Goal: Transaction & Acquisition: Purchase product/service

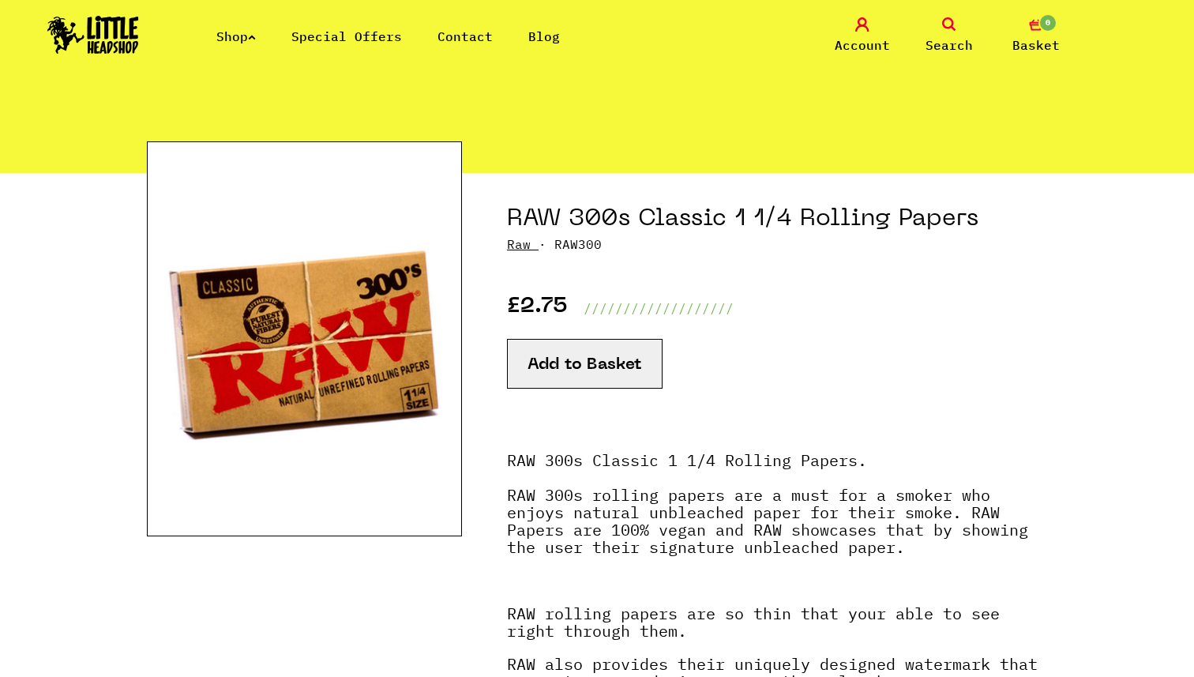
scroll to position [88, 0]
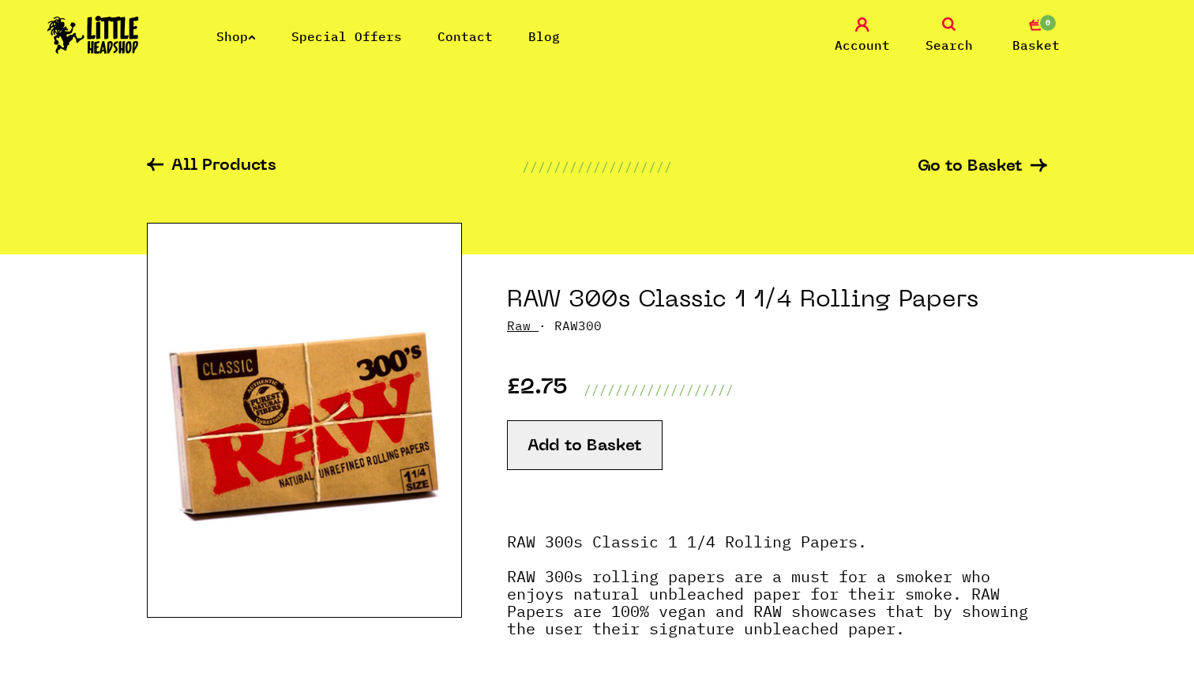
click at [245, 36] on link "Shop" at bounding box center [235, 36] width 39 height 16
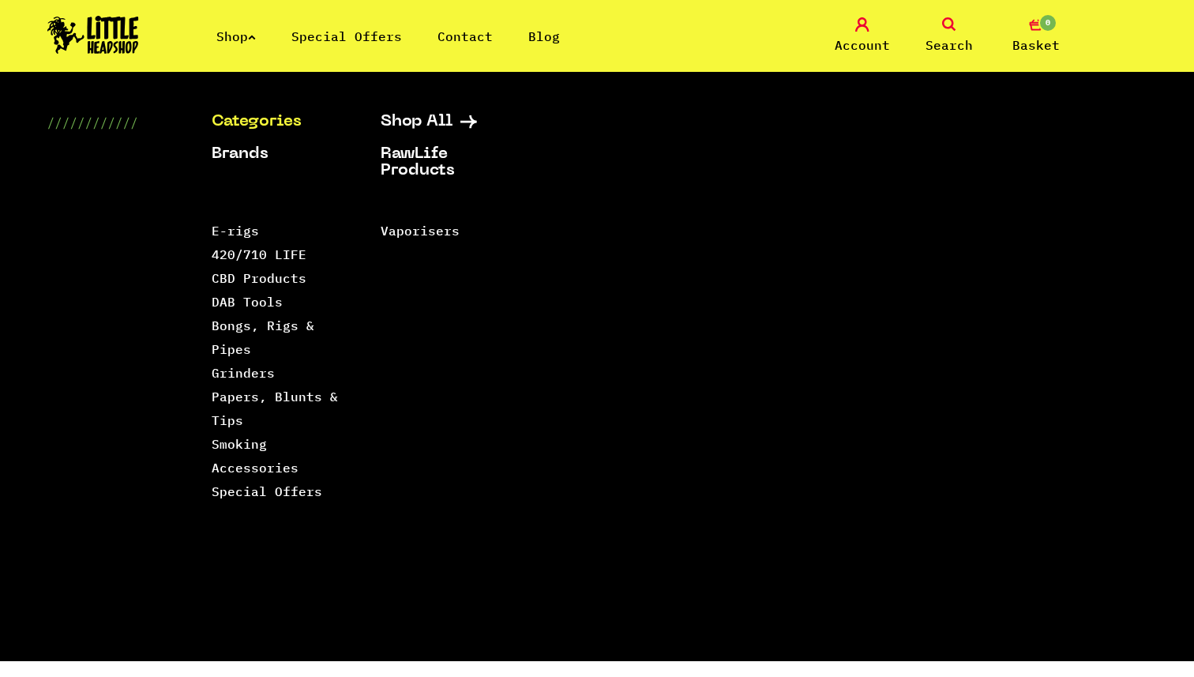
click at [77, 310] on div "Categories Shop All Brands RawLife Products Special Offers Contact Backwoods Bl…" at bounding box center [597, 387] width 1194 height 547
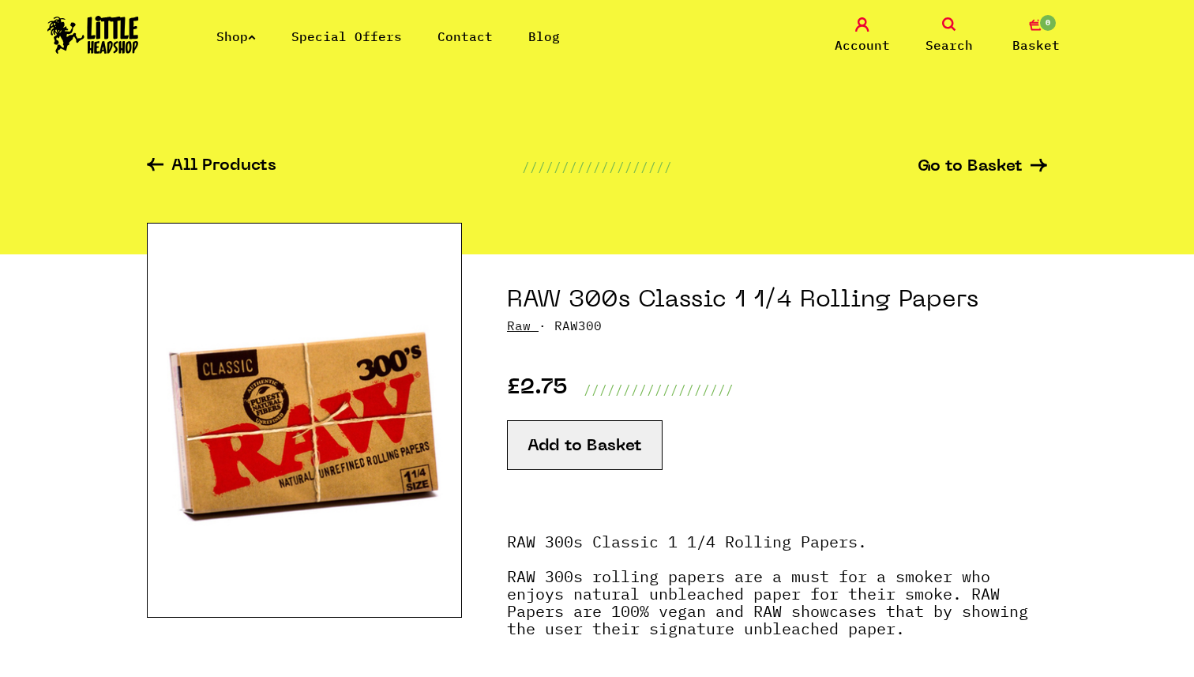
click at [575, 443] on button "Add to Basket" at bounding box center [585, 445] width 156 height 50
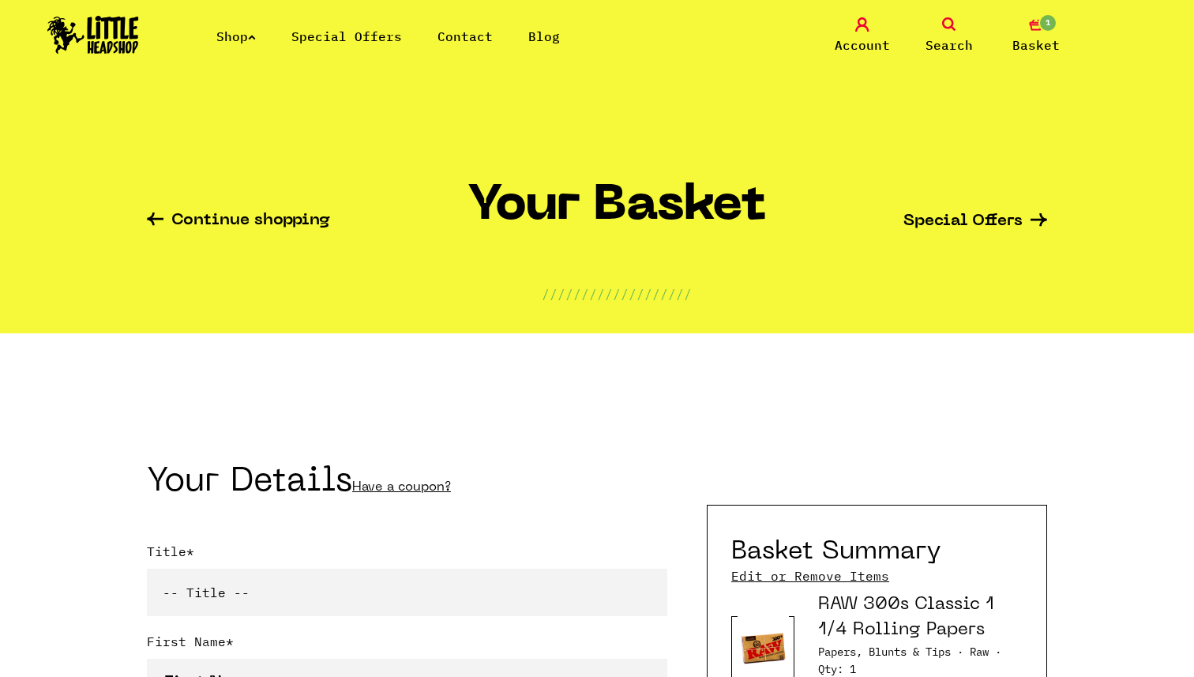
click at [207, 217] on link "Continue shopping" at bounding box center [238, 221] width 183 height 18
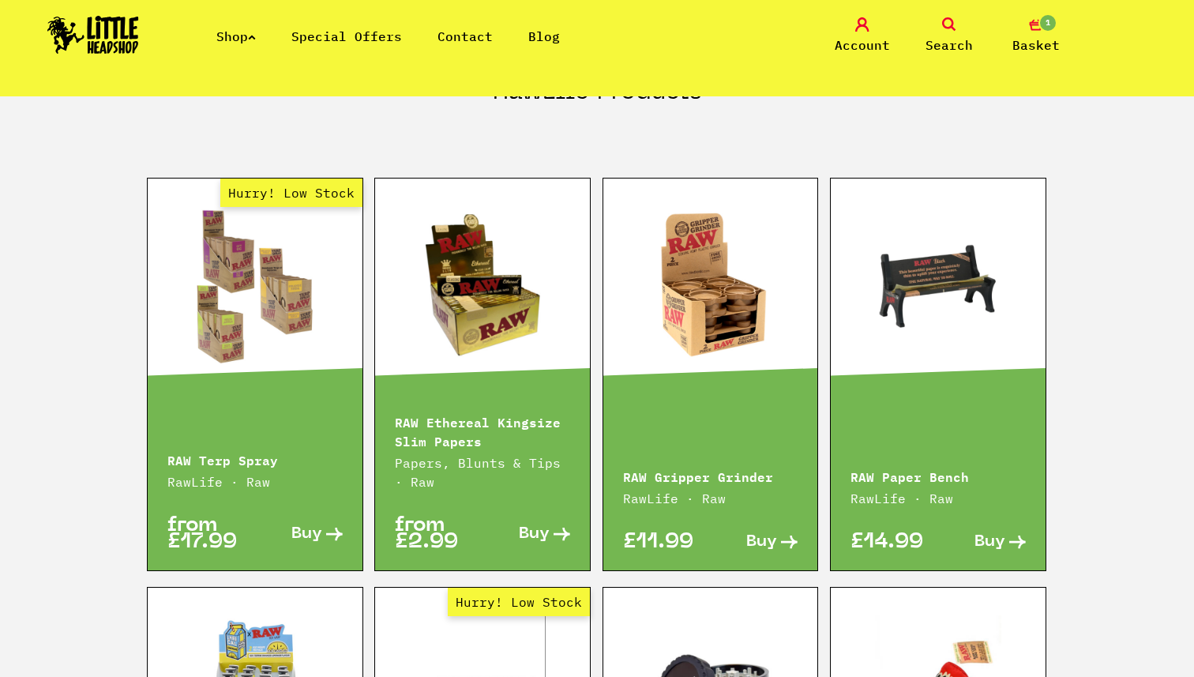
scroll to position [2142, 0]
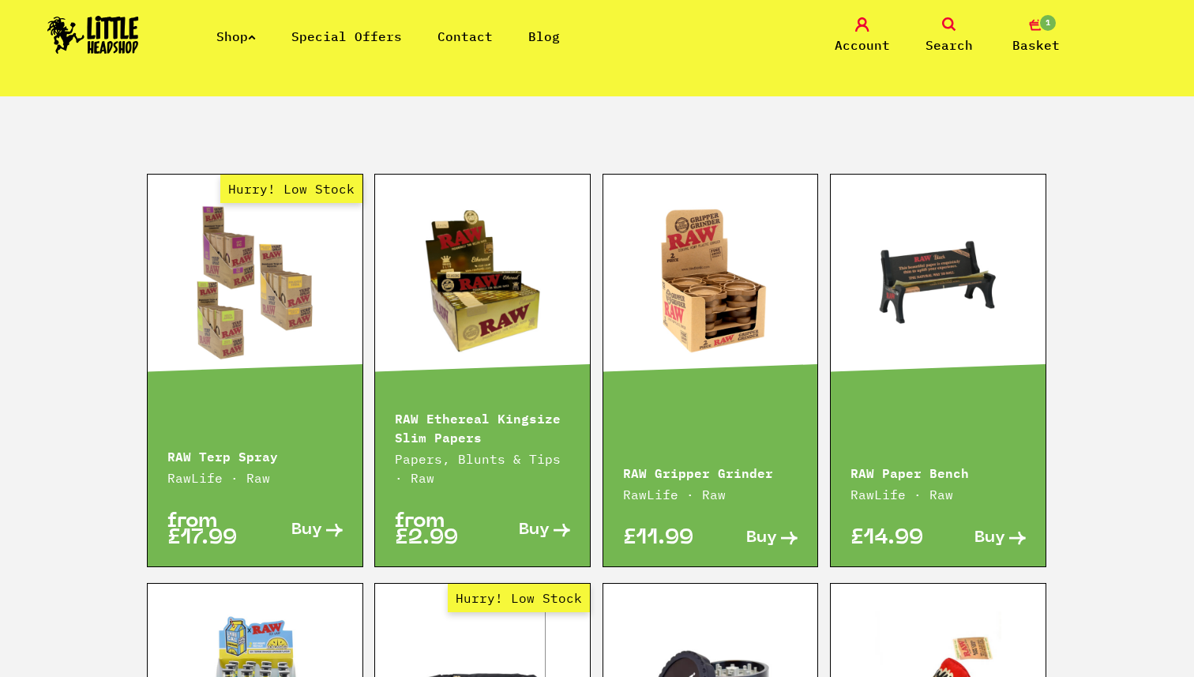
click at [942, 229] on link at bounding box center [938, 281] width 215 height 158
click at [1104, 333] on section "RawLife Products Hurry! Low Stock RAW Terp Spray RawLife · Raw from £17.99 Buy …" at bounding box center [597, 599] width 1194 height 1208
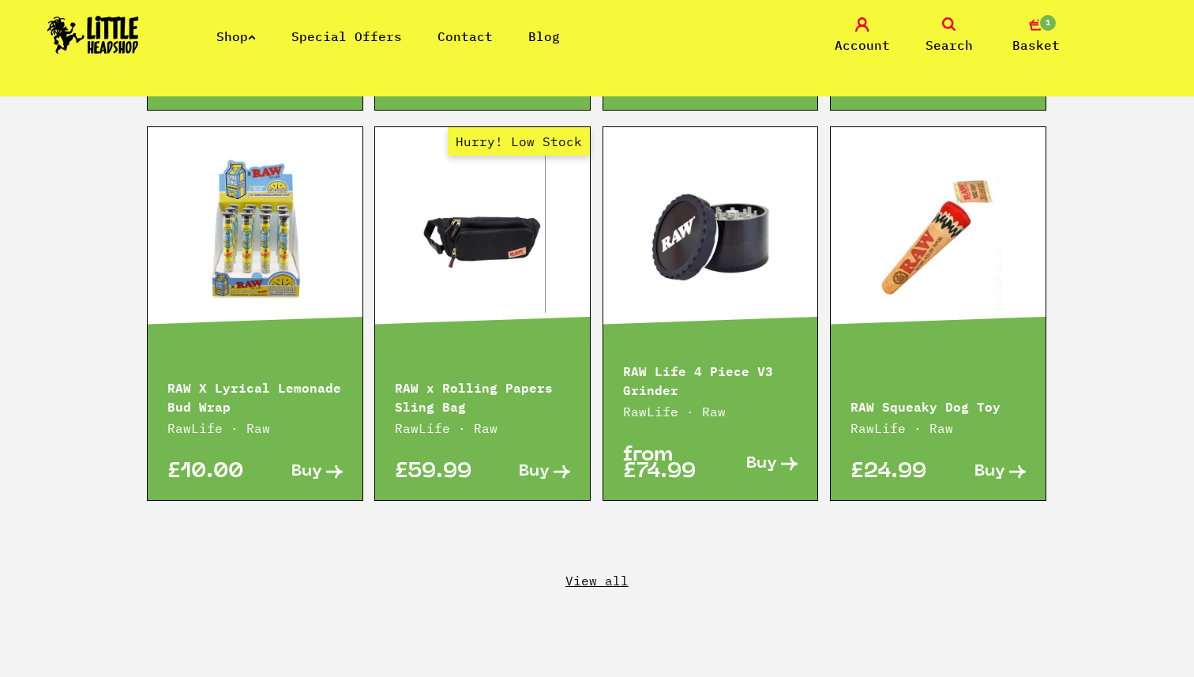
scroll to position [2602, 0]
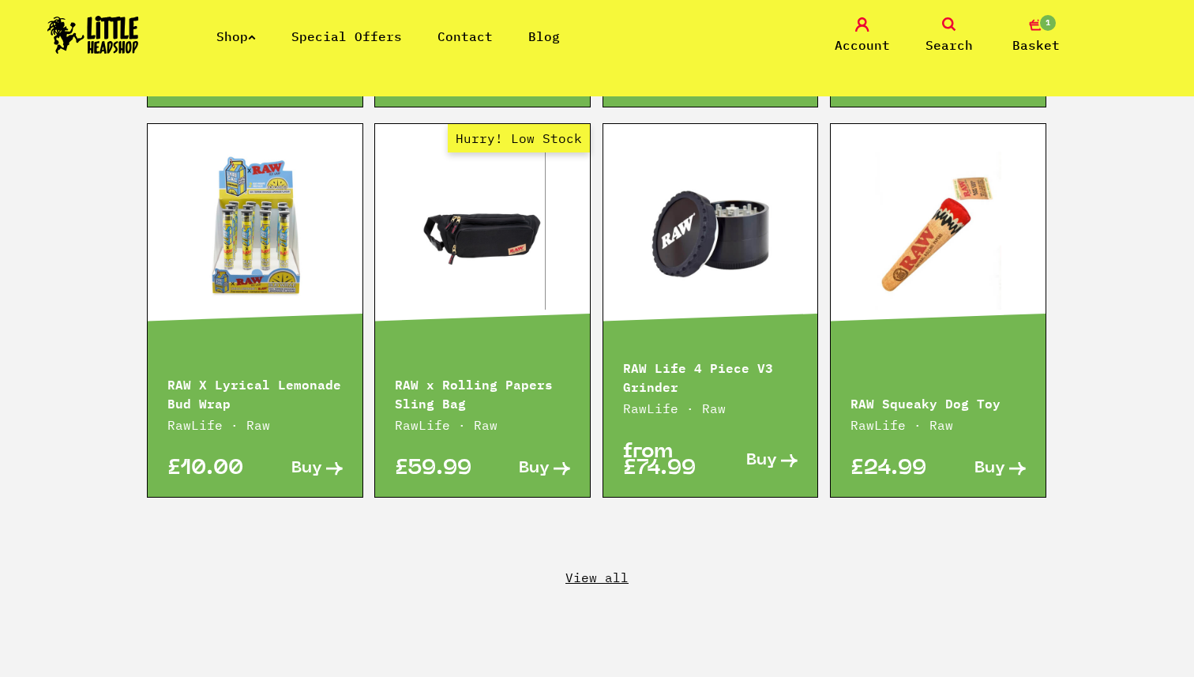
click at [600, 569] on link "View all" at bounding box center [597, 577] width 1194 height 17
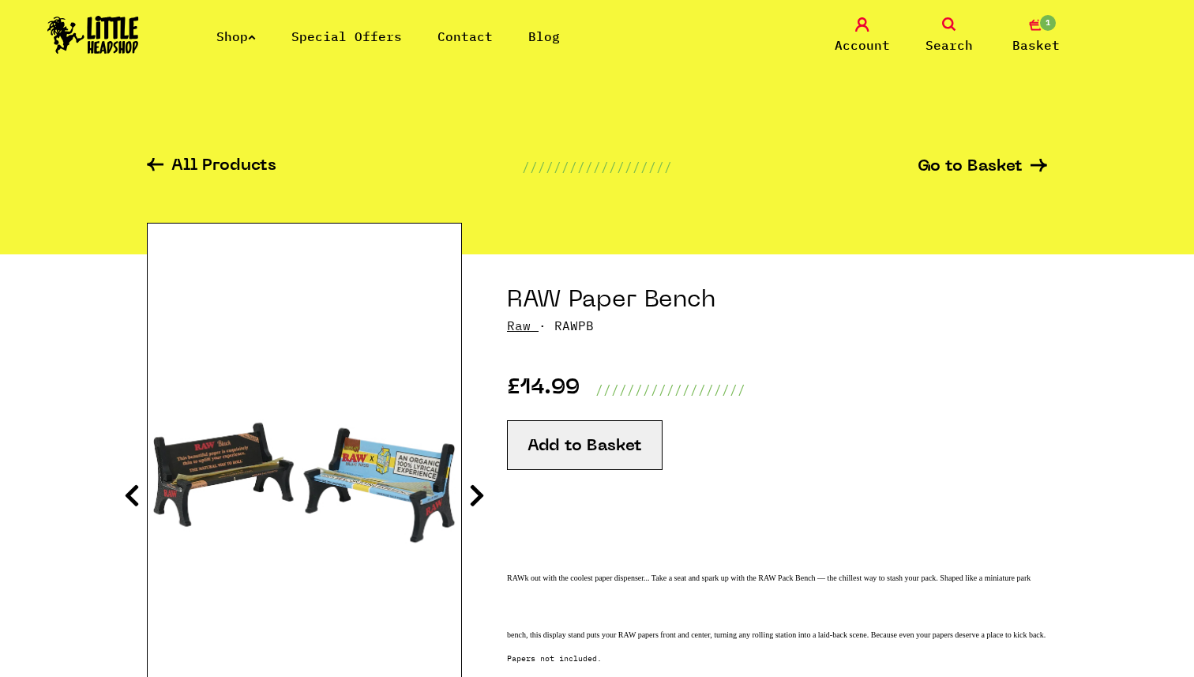
click at [265, 515] on img at bounding box center [305, 483] width 314 height 392
click at [130, 492] on icon at bounding box center [132, 495] width 16 height 25
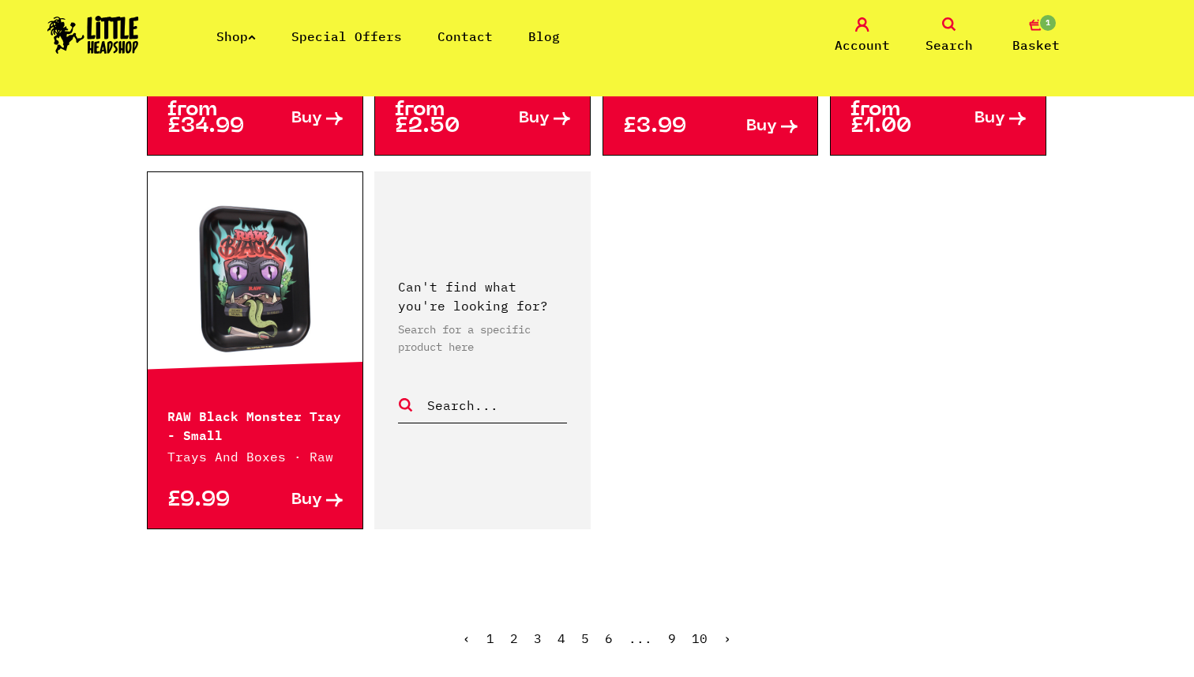
scroll to position [2358, 0]
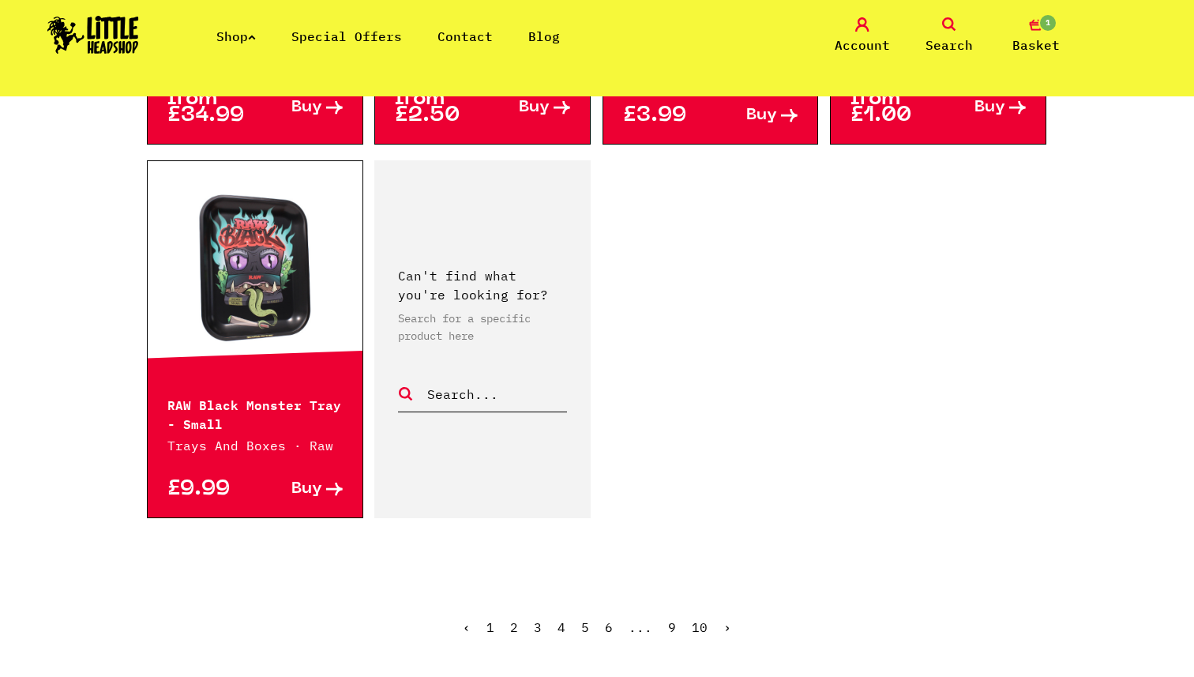
click at [245, 39] on link "Shop" at bounding box center [235, 36] width 39 height 16
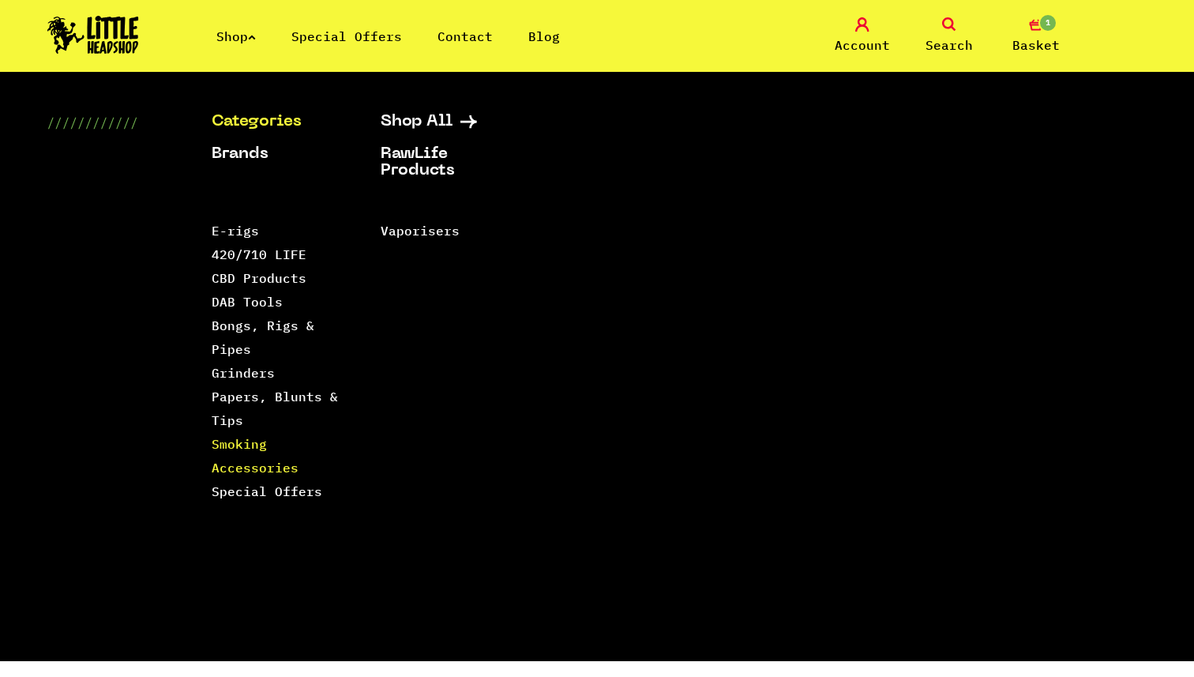
click at [247, 442] on link "Smoking Accessories" at bounding box center [255, 455] width 87 height 39
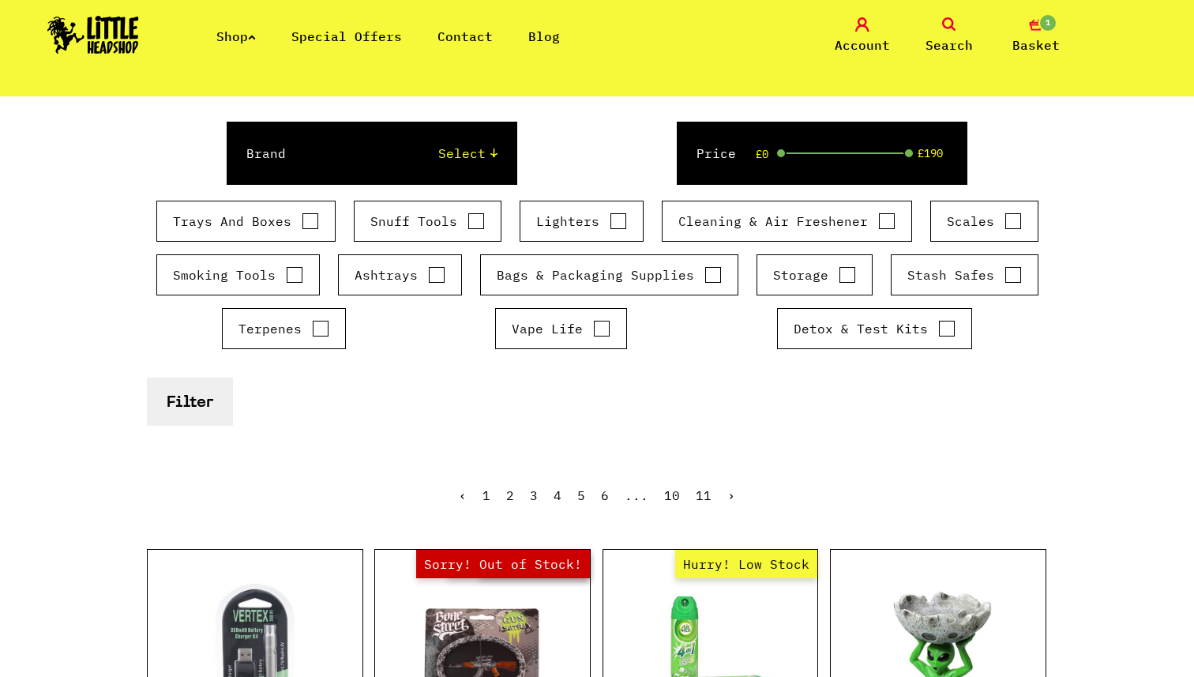
scroll to position [197, 0]
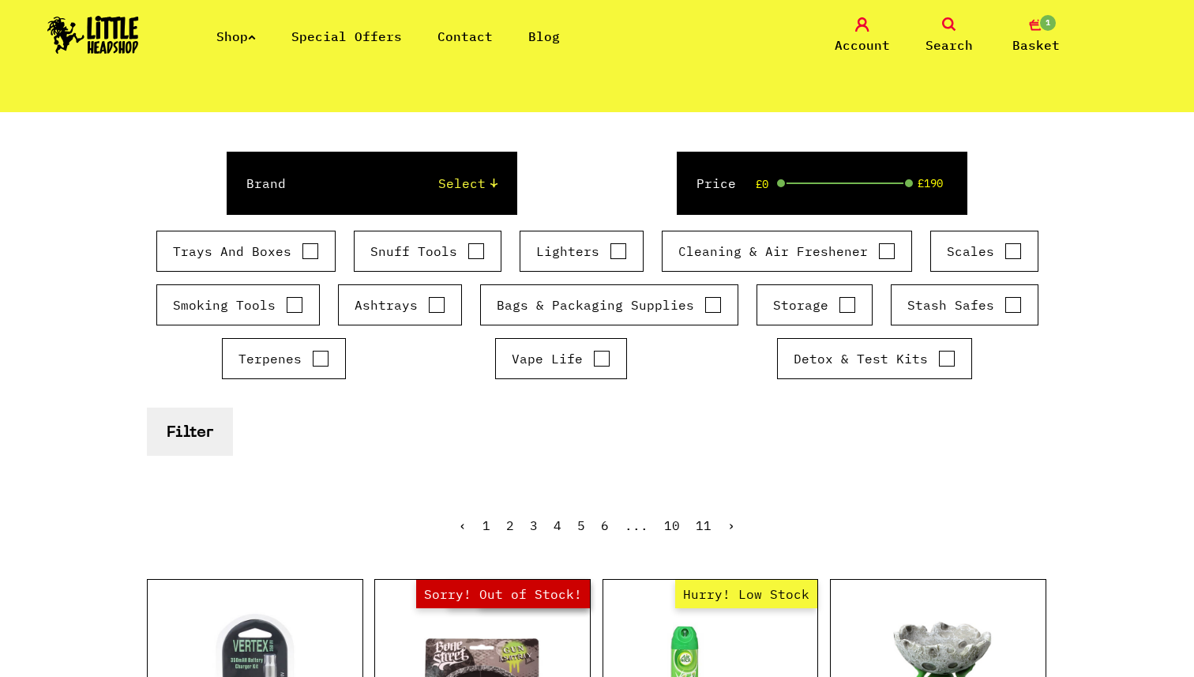
click at [306, 257] on input "Trays And Boxes" at bounding box center [310, 251] width 17 height 16
checkbox input "true"
click at [621, 248] on input "Lighters" at bounding box center [618, 251] width 17 height 16
checkbox input "true"
click at [892, 253] on div "Cleaning & Air Freshener" at bounding box center [787, 251] width 250 height 41
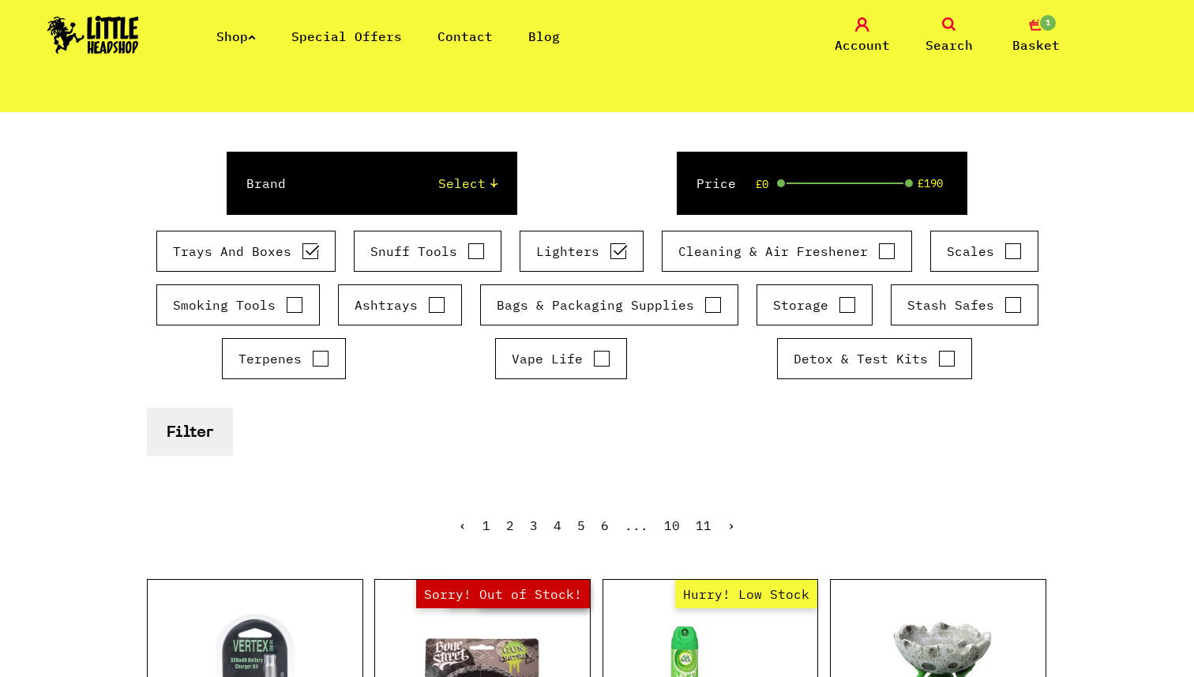
click at [892, 253] on div "Cleaning & Air Freshener" at bounding box center [787, 251] width 250 height 41
click at [871, 307] on div "Trays And Boxes Snuff Tools Lighters Cleaning & Air Freshener Scales" at bounding box center [597, 311] width 900 height 161
click at [840, 300] on input "Storage" at bounding box center [847, 305] width 17 height 16
checkbox input "true"
click at [1009, 301] on input "Stash Safes" at bounding box center [1013, 305] width 17 height 16
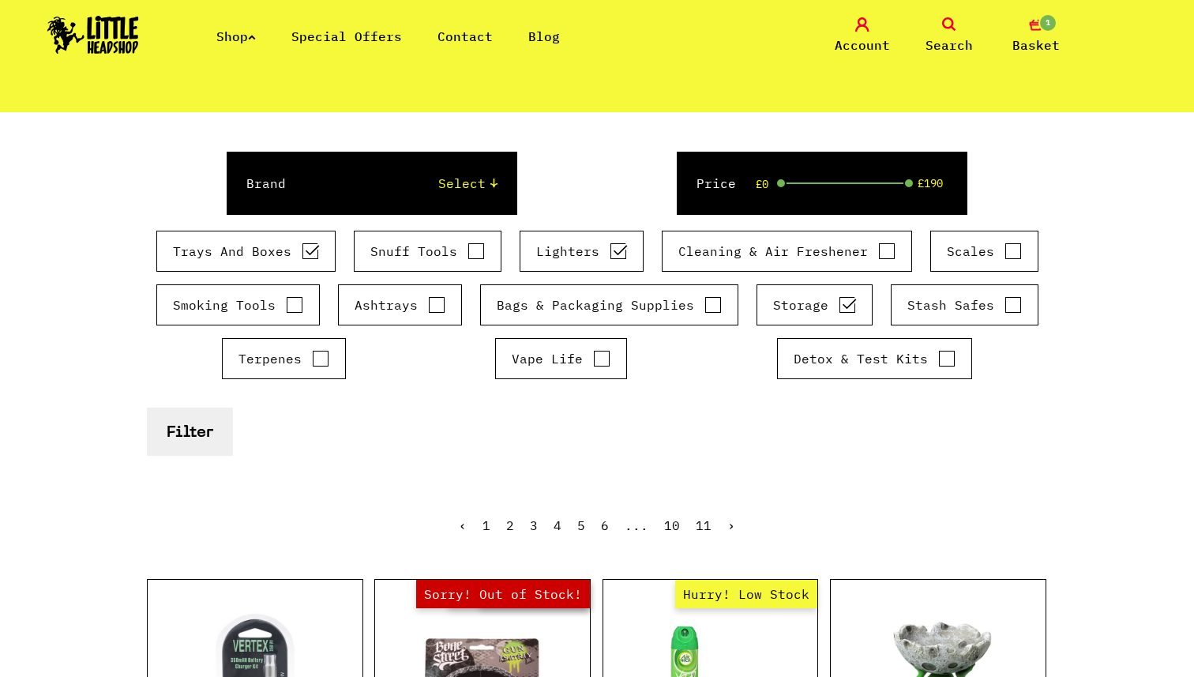
checkbox input "true"
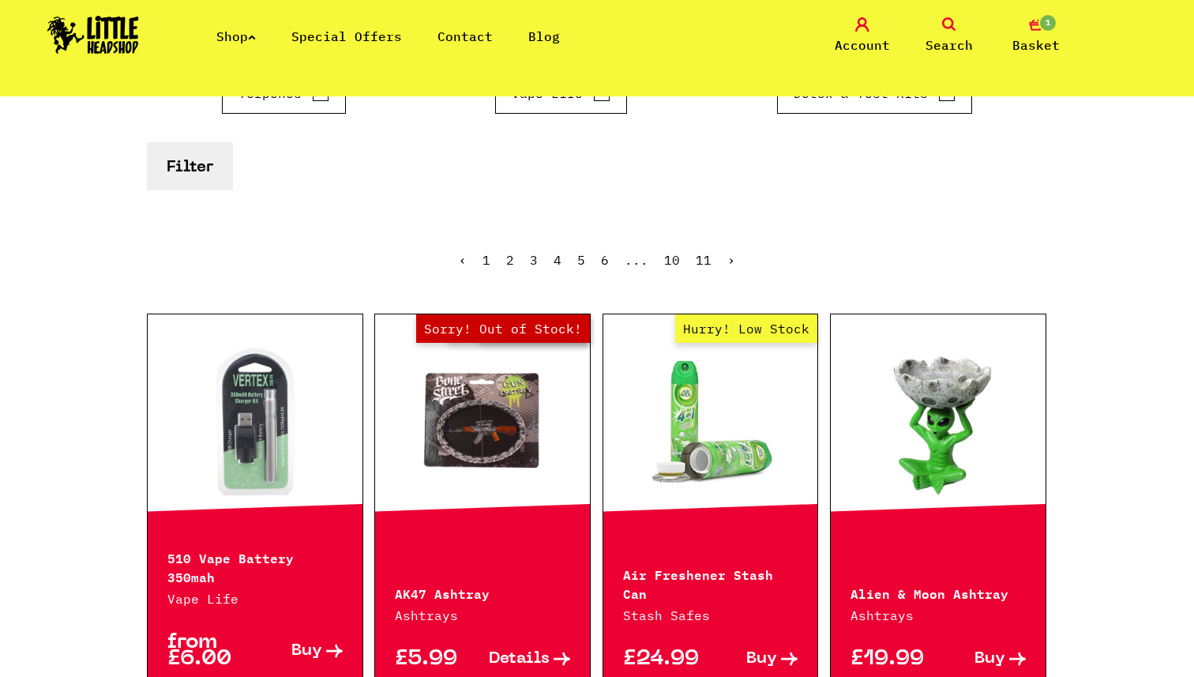
scroll to position [0, 0]
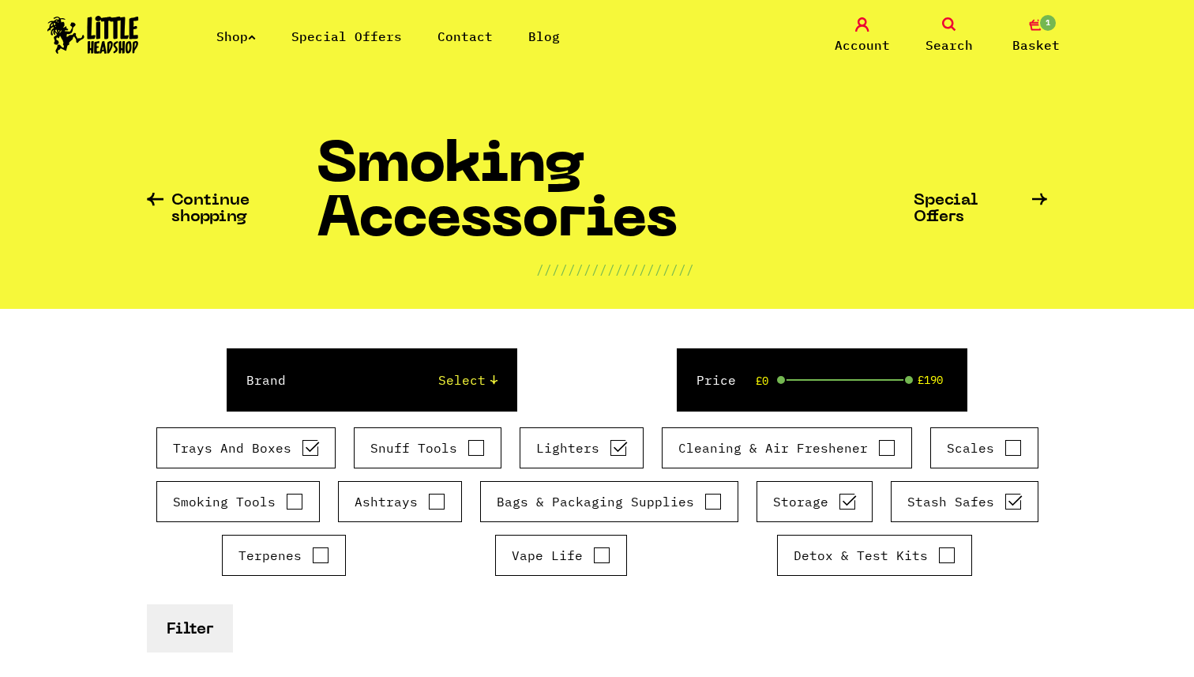
click at [466, 378] on select "Select Cookies SF Raw Elements Kleaner RAD Clipper Buddies The Bulldog Black Le…" at bounding box center [407, 379] width 179 height 19
click at [318, 370] on select "Select Cookies SF Raw Elements Kleaner RAD Clipper Buddies The Bulldog Black Le…" at bounding box center [407, 379] width 179 height 19
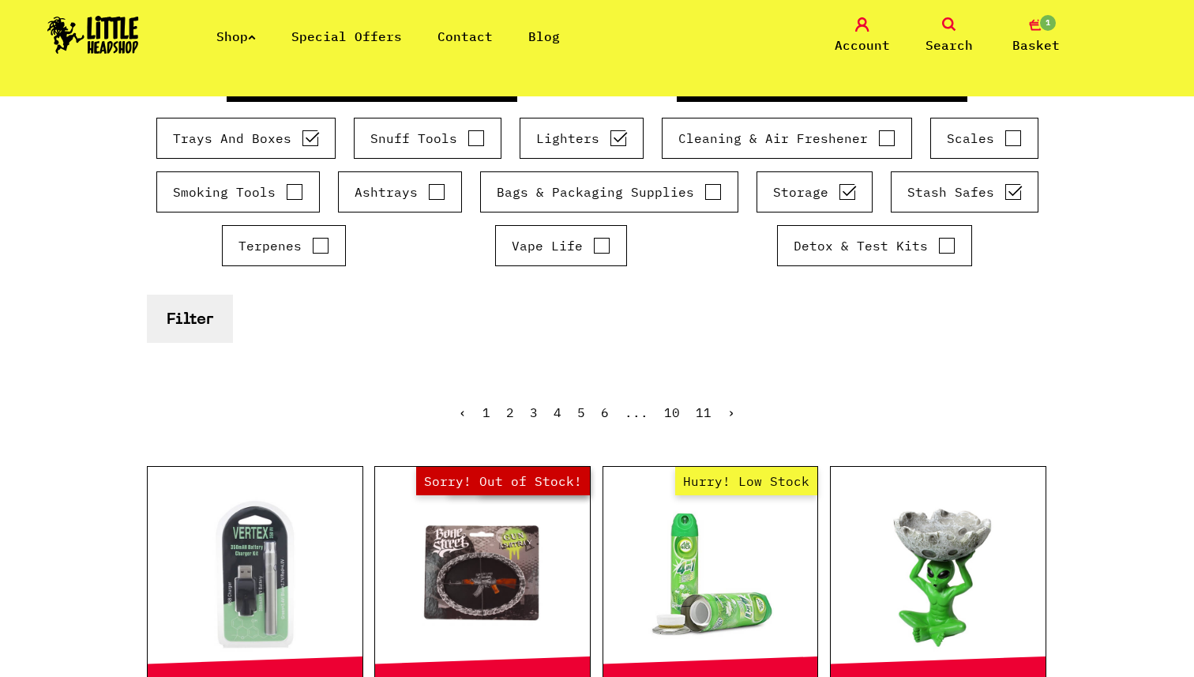
scroll to position [343, 0]
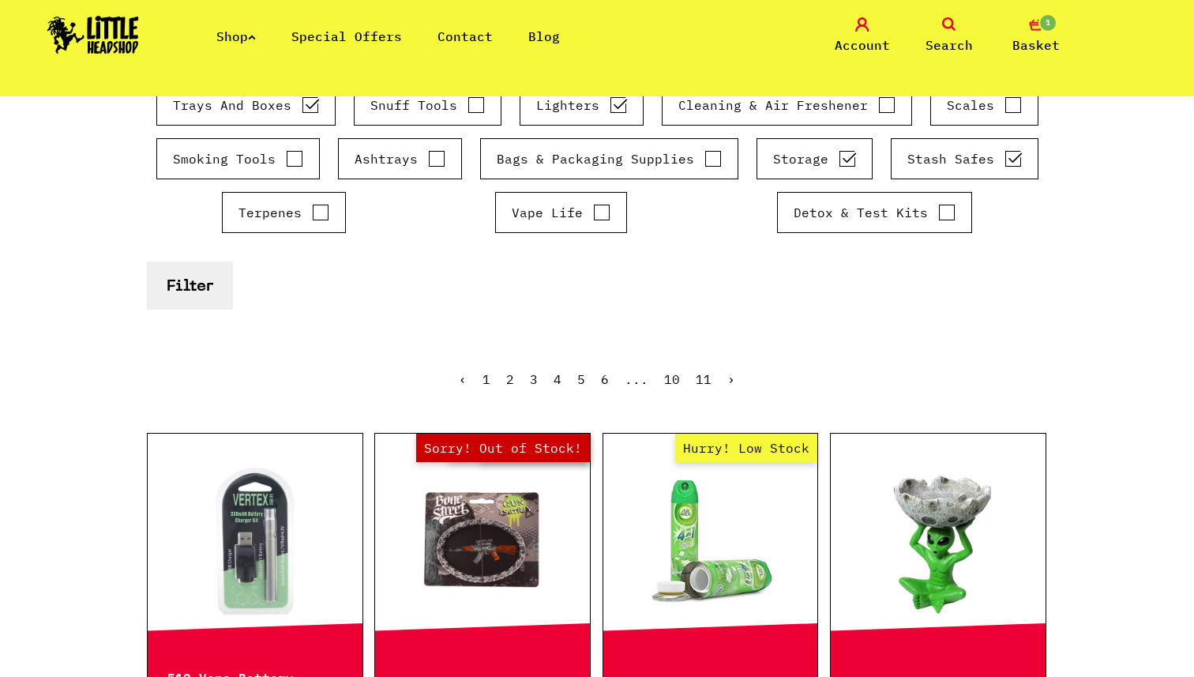
click at [232, 302] on button "Filter" at bounding box center [190, 285] width 86 height 48
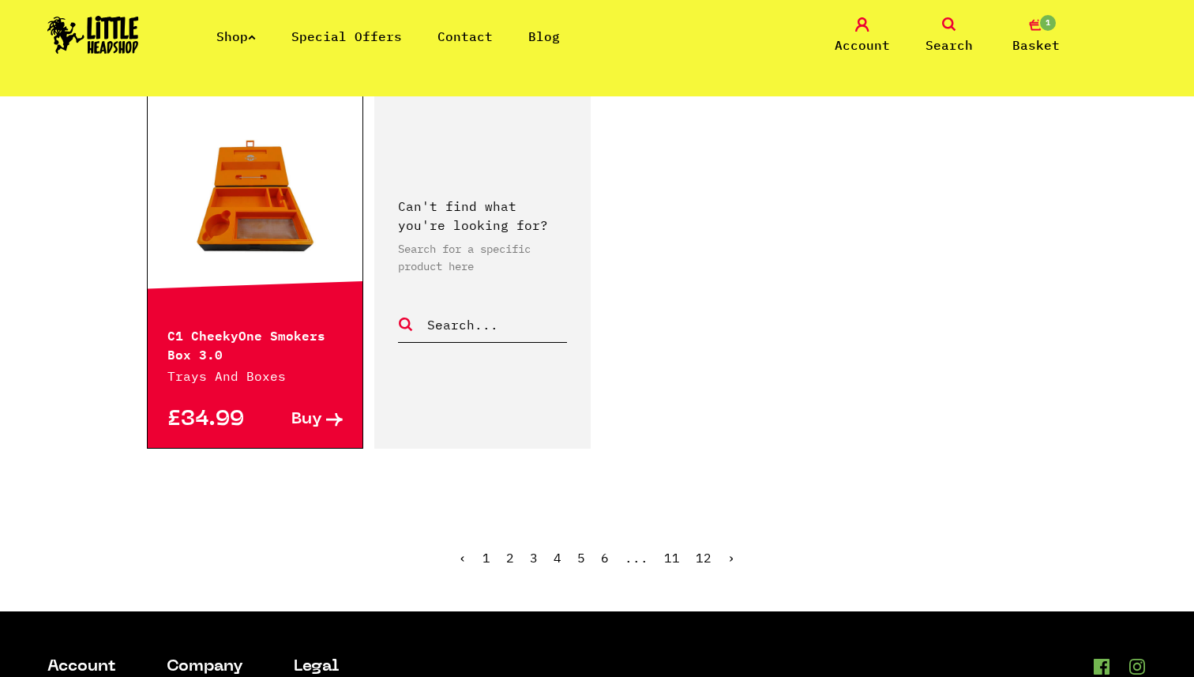
scroll to position [2791, 0]
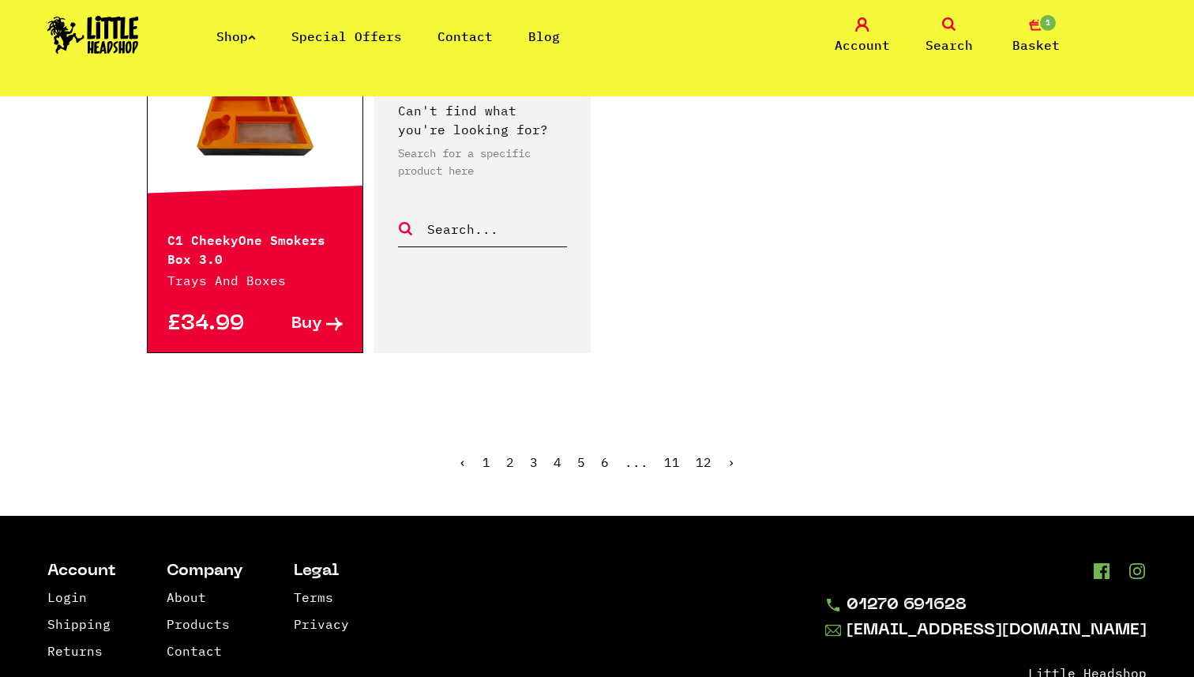
click at [511, 454] on link "2" at bounding box center [510, 462] width 8 height 16
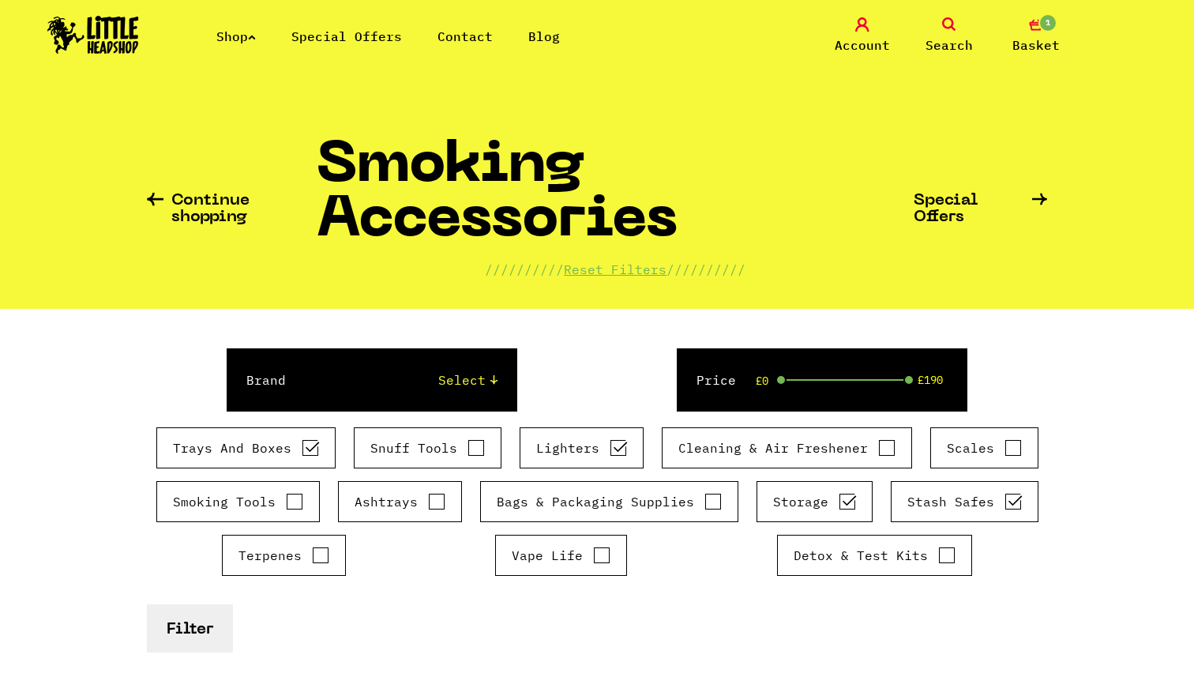
click at [612, 448] on input "Lighters" at bounding box center [618, 448] width 17 height 16
checkbox input "false"
click at [1013, 499] on input "Stash Safes" at bounding box center [1013, 502] width 17 height 16
checkbox input "false"
click at [834, 502] on label "Storage" at bounding box center [814, 501] width 83 height 19
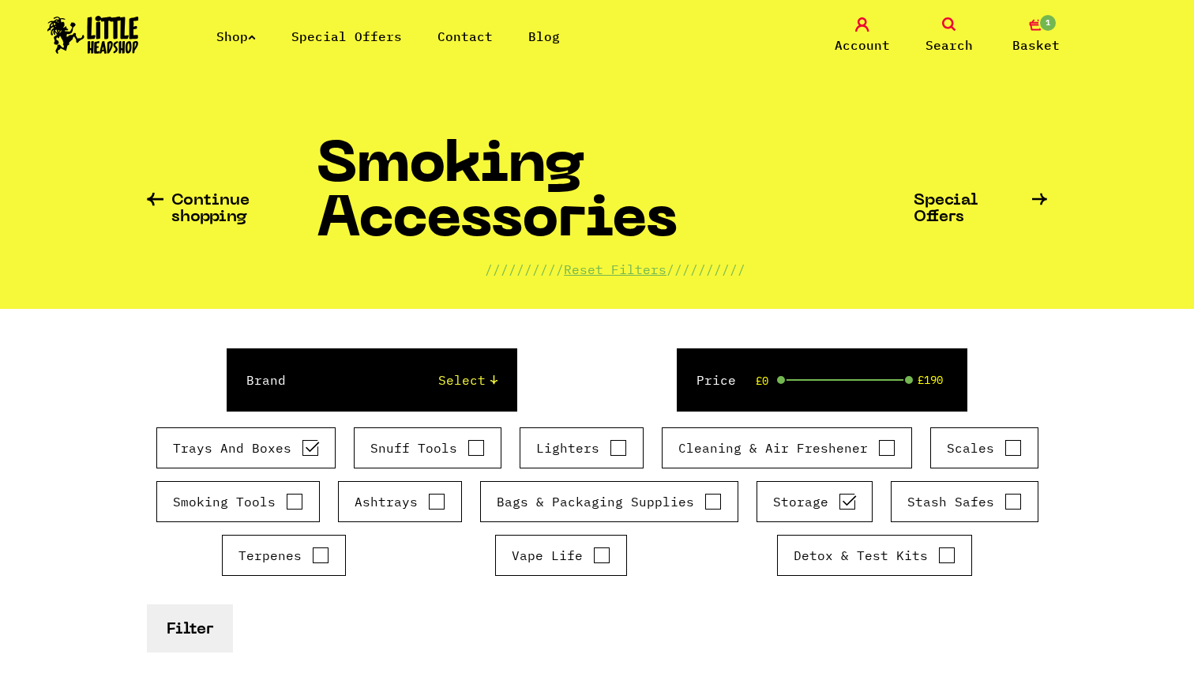
click at [839, 502] on input "Storage" at bounding box center [847, 502] width 17 height 16
checkbox input "false"
click at [197, 637] on button "Filter" at bounding box center [190, 628] width 86 height 48
click at [183, 626] on button "Filter" at bounding box center [190, 628] width 86 height 48
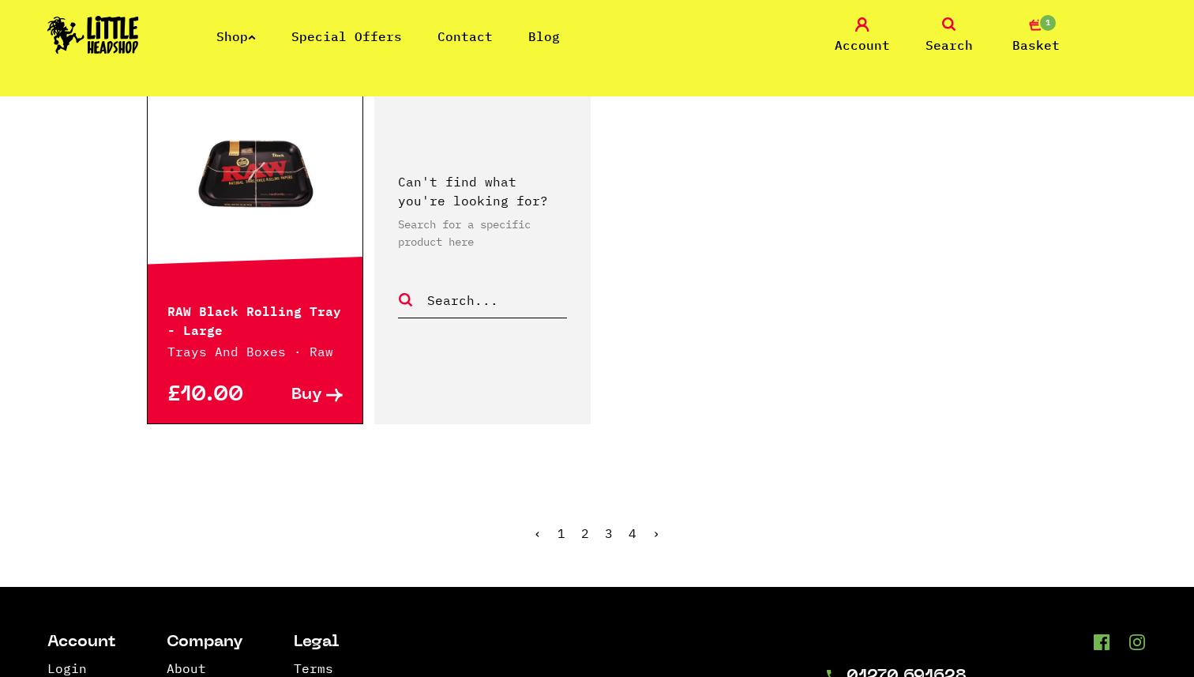
scroll to position [2697, 0]
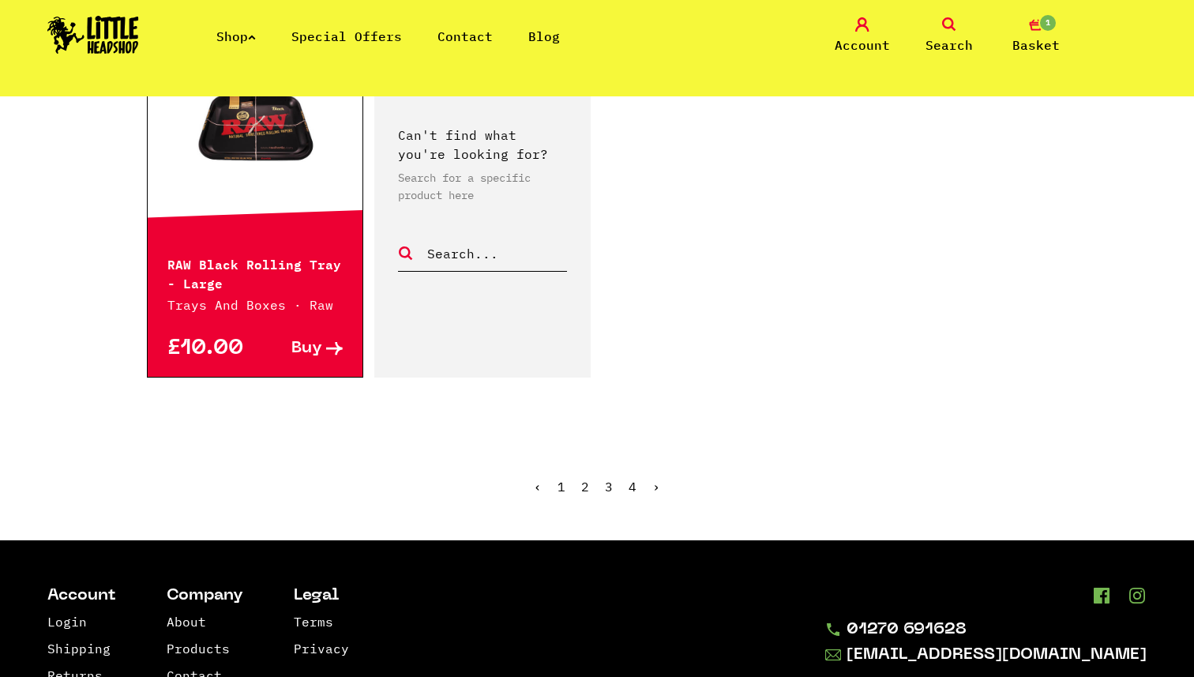
click at [581, 487] on link "2" at bounding box center [585, 487] width 8 height 16
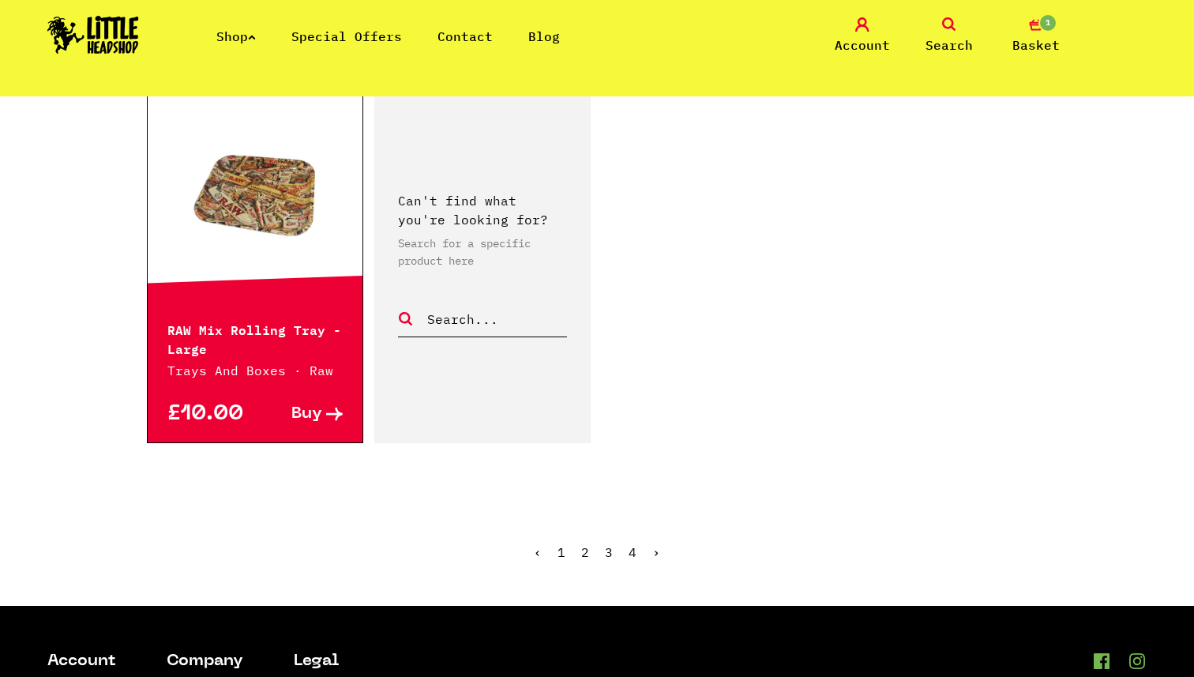
scroll to position [2663, 0]
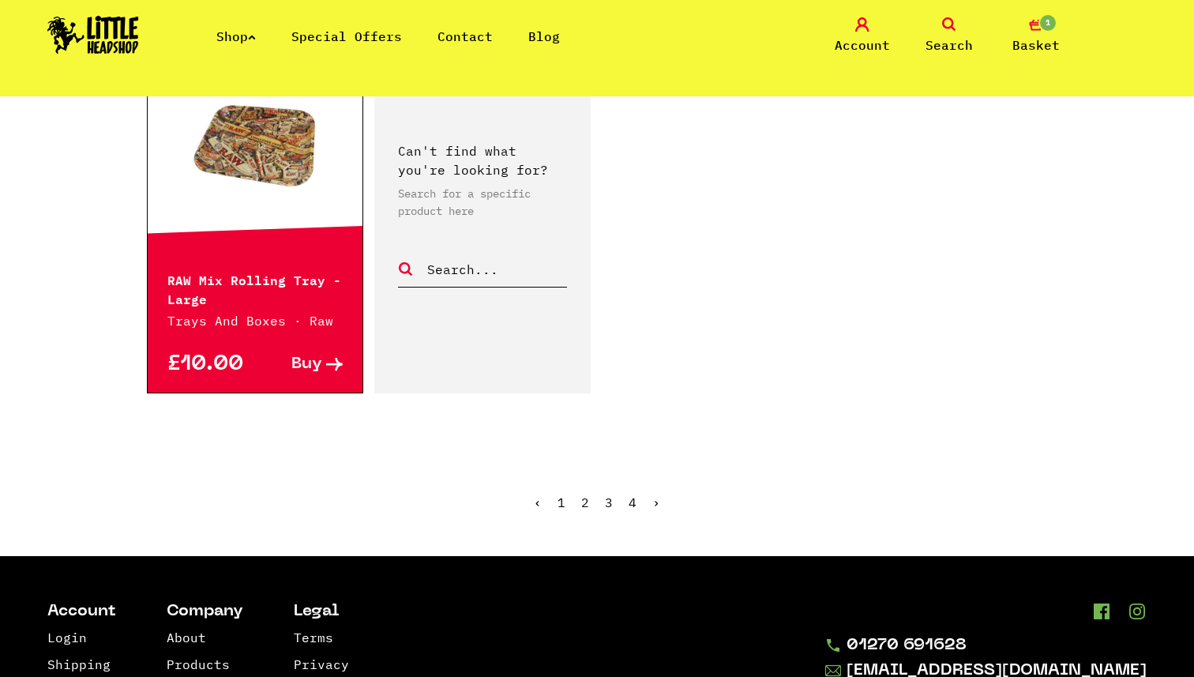
click at [609, 502] on link "3" at bounding box center [609, 502] width 8 height 16
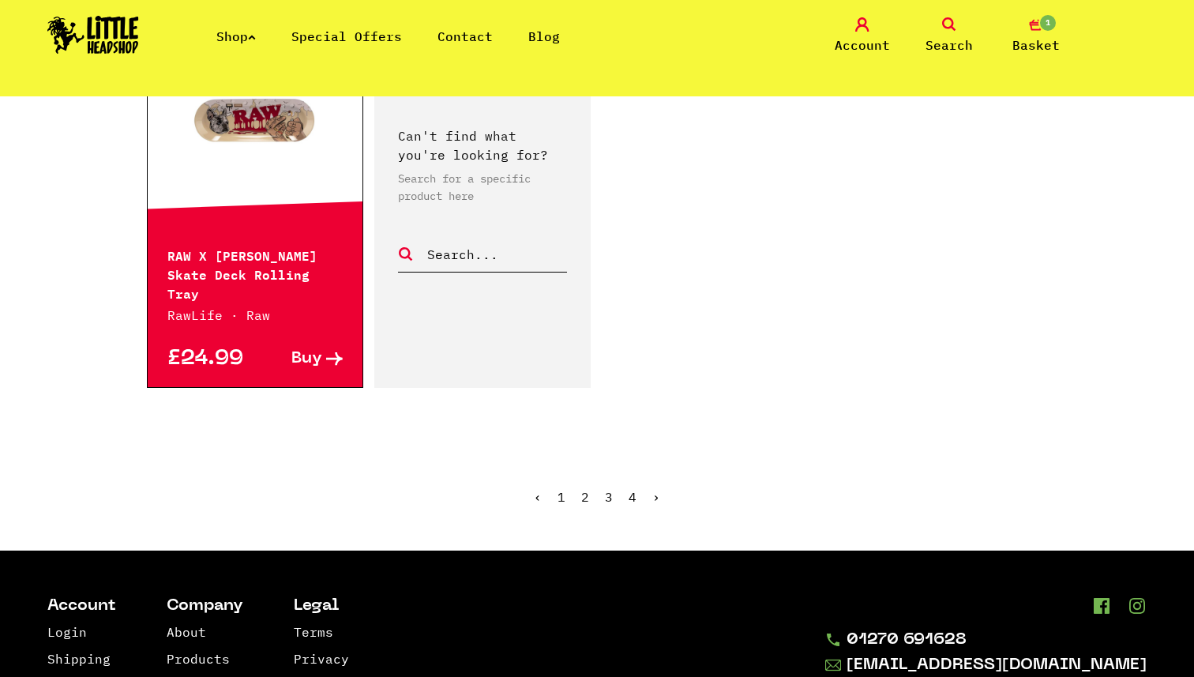
scroll to position [2755, 0]
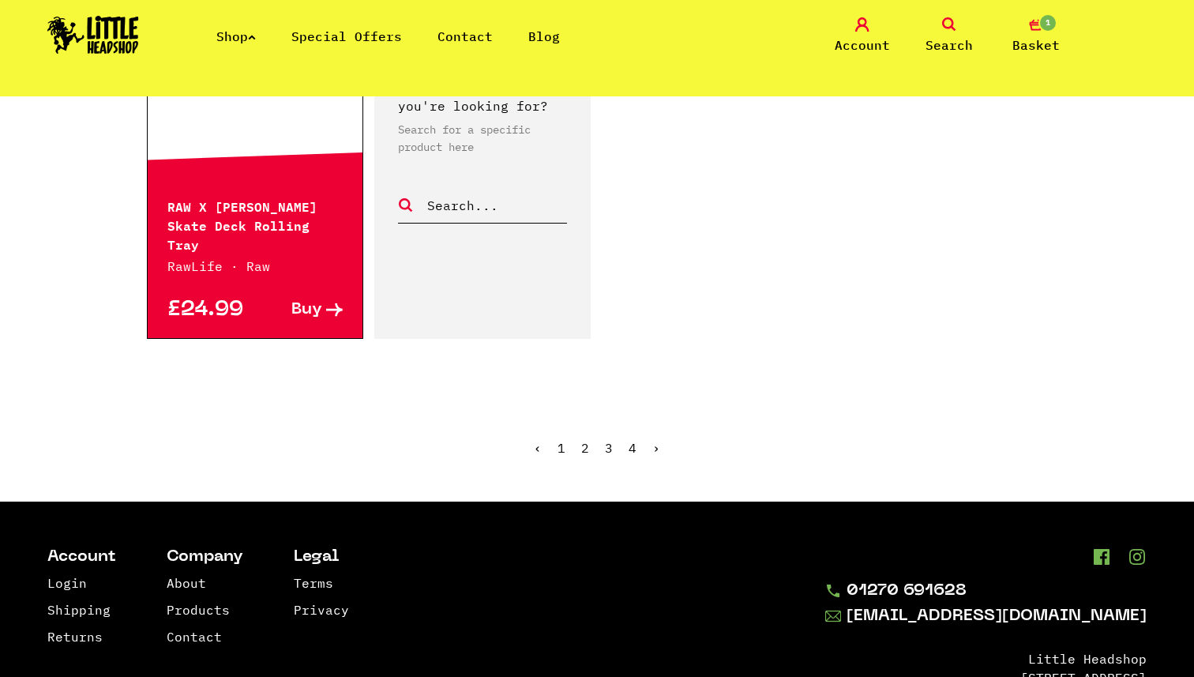
click at [626, 431] on ul "‹ 1 2 3 4 ›" at bounding box center [597, 460] width 900 height 68
click at [637, 431] on ul "‹ 1 2 3 4 ›" at bounding box center [597, 460] width 900 height 68
click at [629, 440] on link "4" at bounding box center [633, 448] width 8 height 16
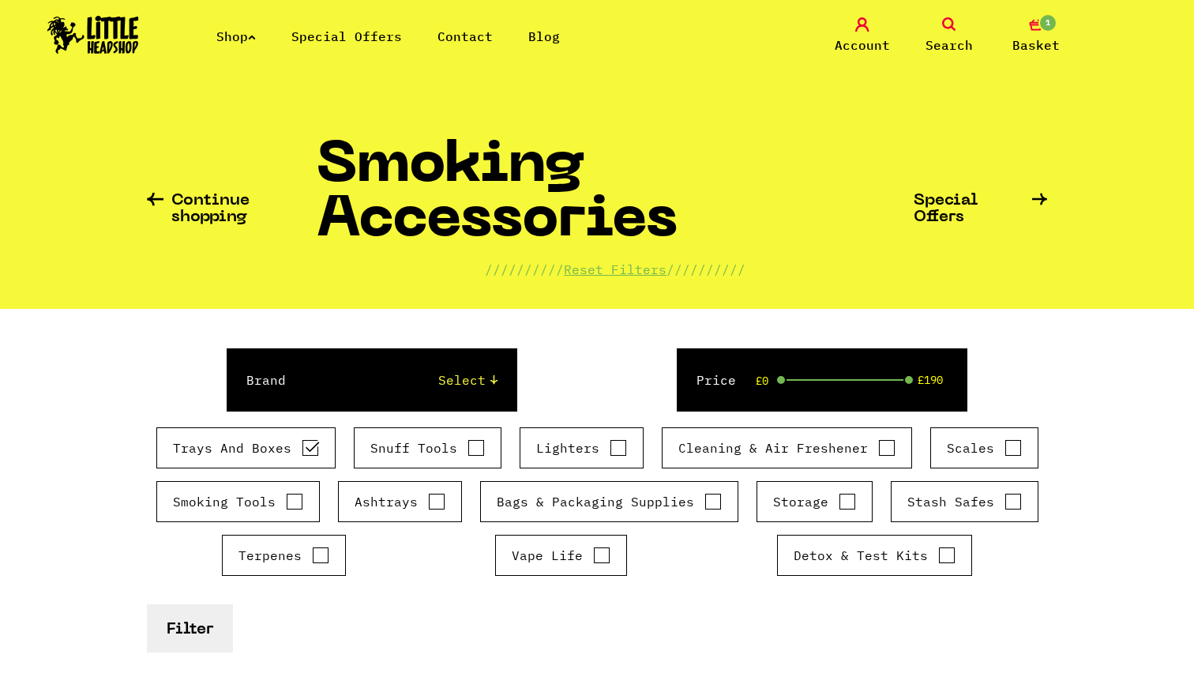
click at [311, 444] on input "Trays And Boxes" at bounding box center [310, 448] width 17 height 16
checkbox input "false"
click at [1016, 505] on input "Stash Safes" at bounding box center [1013, 502] width 17 height 16
checkbox input "true"
click at [197, 626] on button "Filter" at bounding box center [190, 628] width 86 height 48
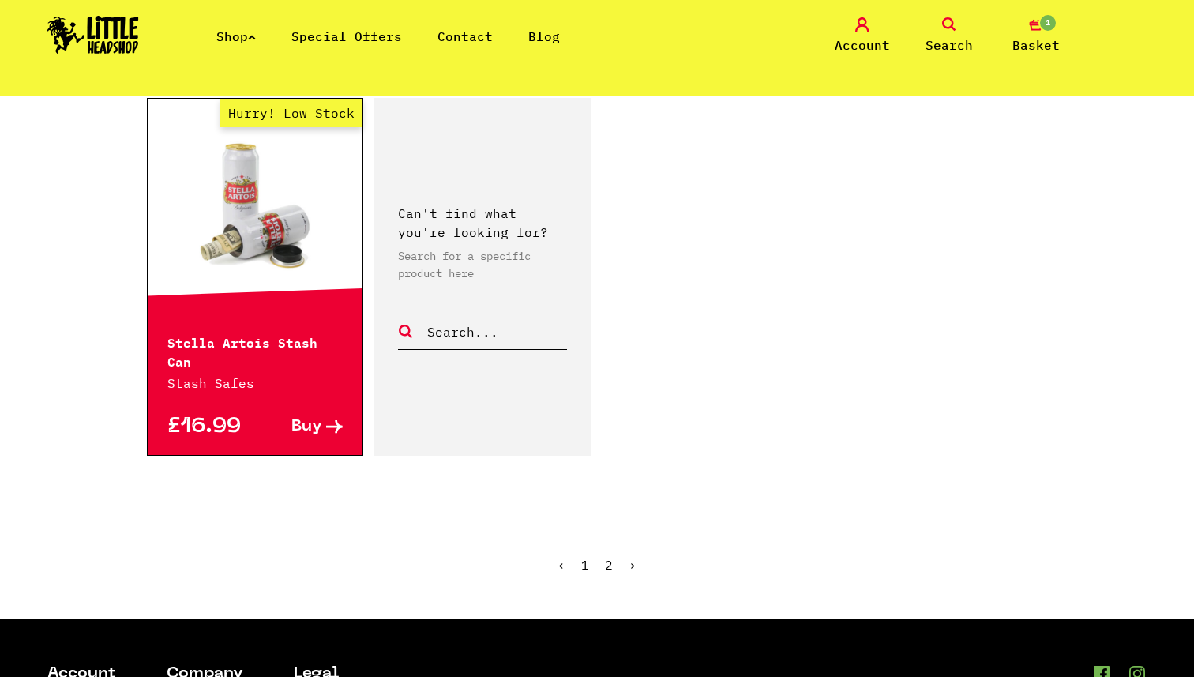
scroll to position [2648, 0]
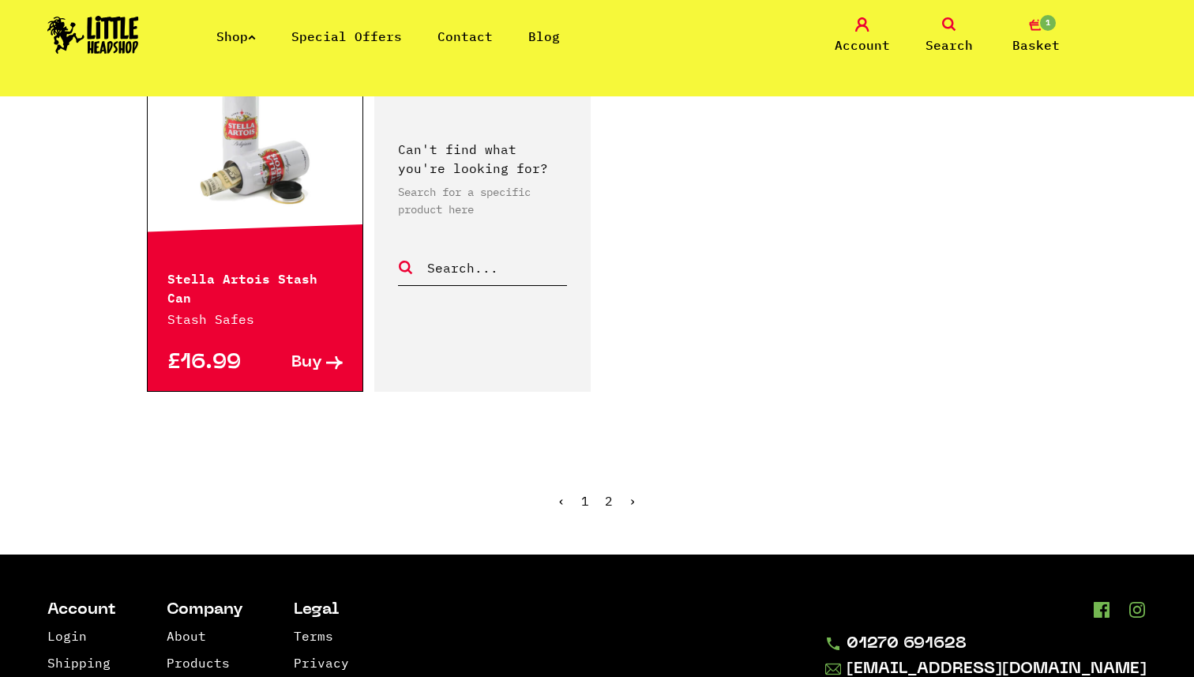
click at [603, 479] on ul "‹ 1 2 ›" at bounding box center [597, 513] width 900 height 68
click at [610, 493] on link "2" at bounding box center [609, 501] width 8 height 16
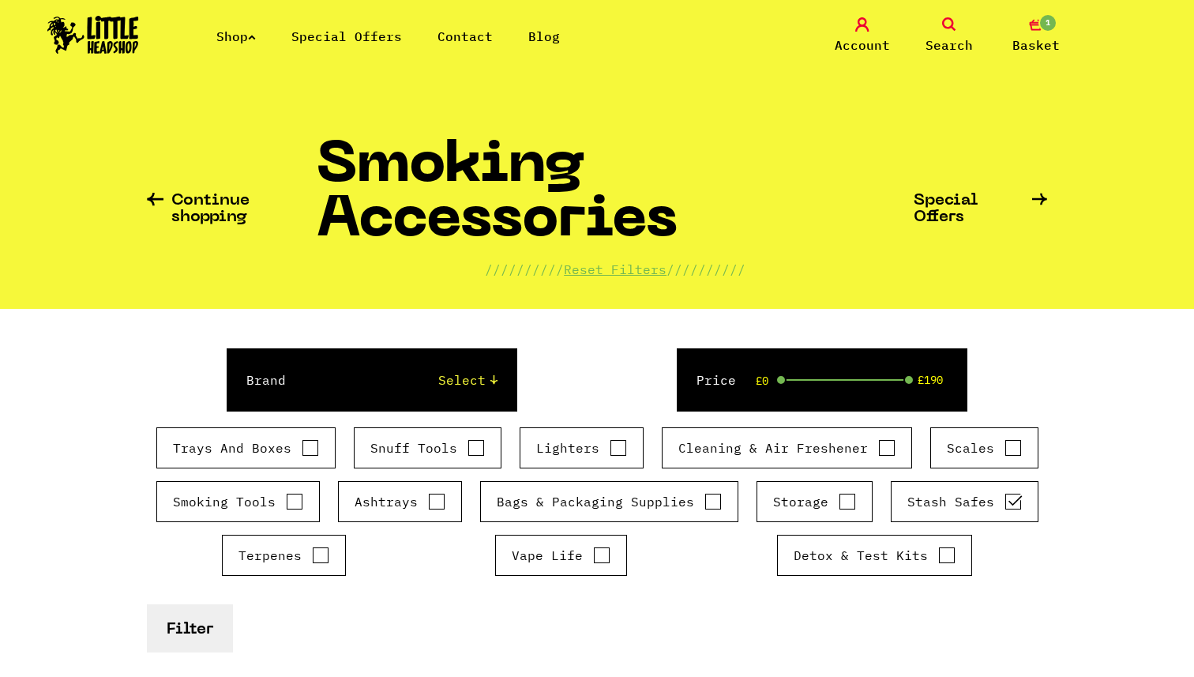
click at [1009, 505] on input "Stash Safes" at bounding box center [1013, 502] width 17 height 16
checkbox input "false"
click at [833, 503] on label "Storage" at bounding box center [814, 501] width 83 height 19
click at [839, 503] on input "Storage" at bounding box center [847, 502] width 17 height 16
checkbox input "true"
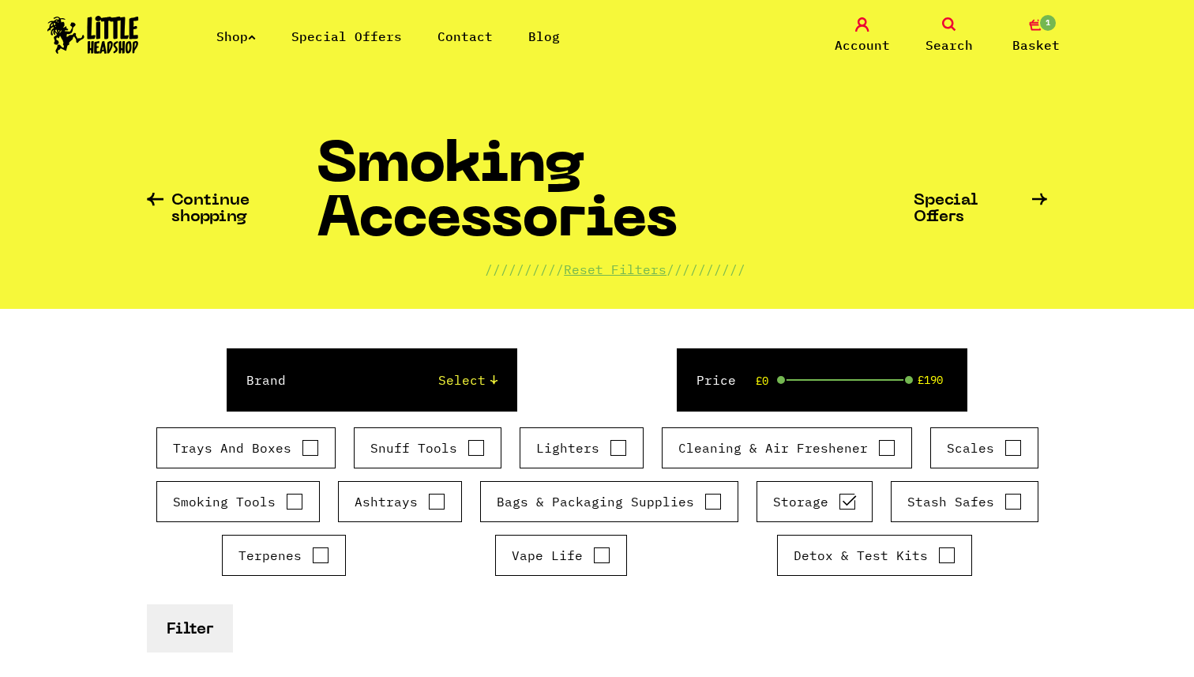
click at [200, 635] on button "Filter" at bounding box center [190, 628] width 86 height 48
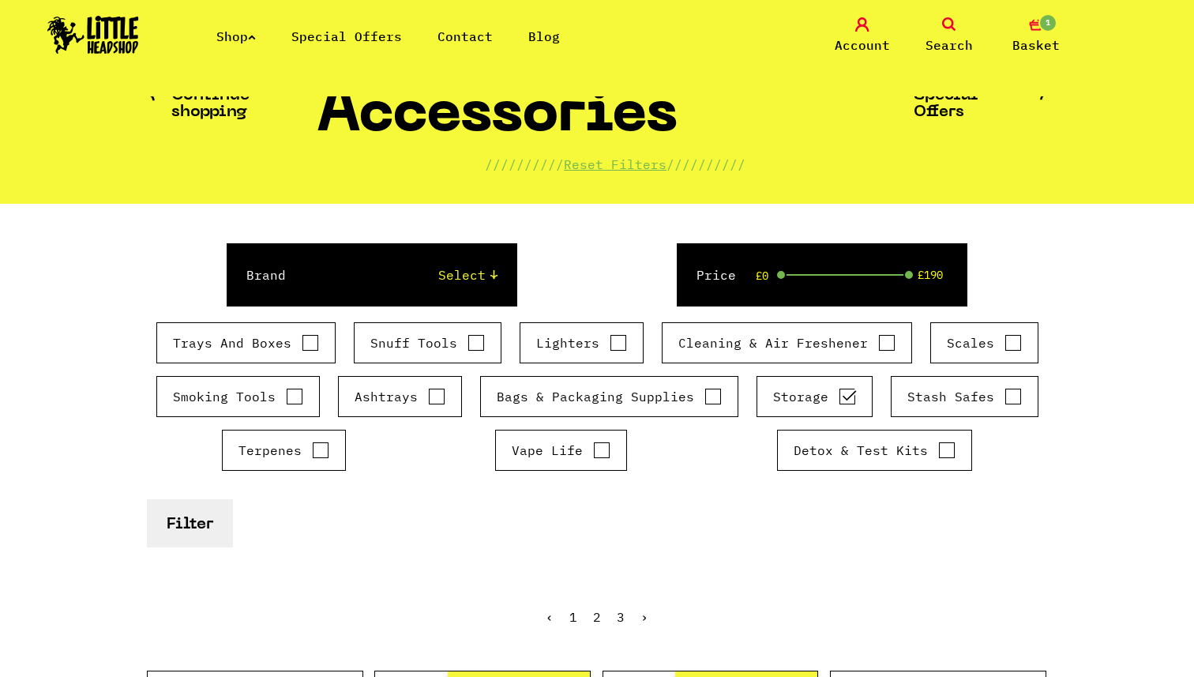
scroll to position [72, 0]
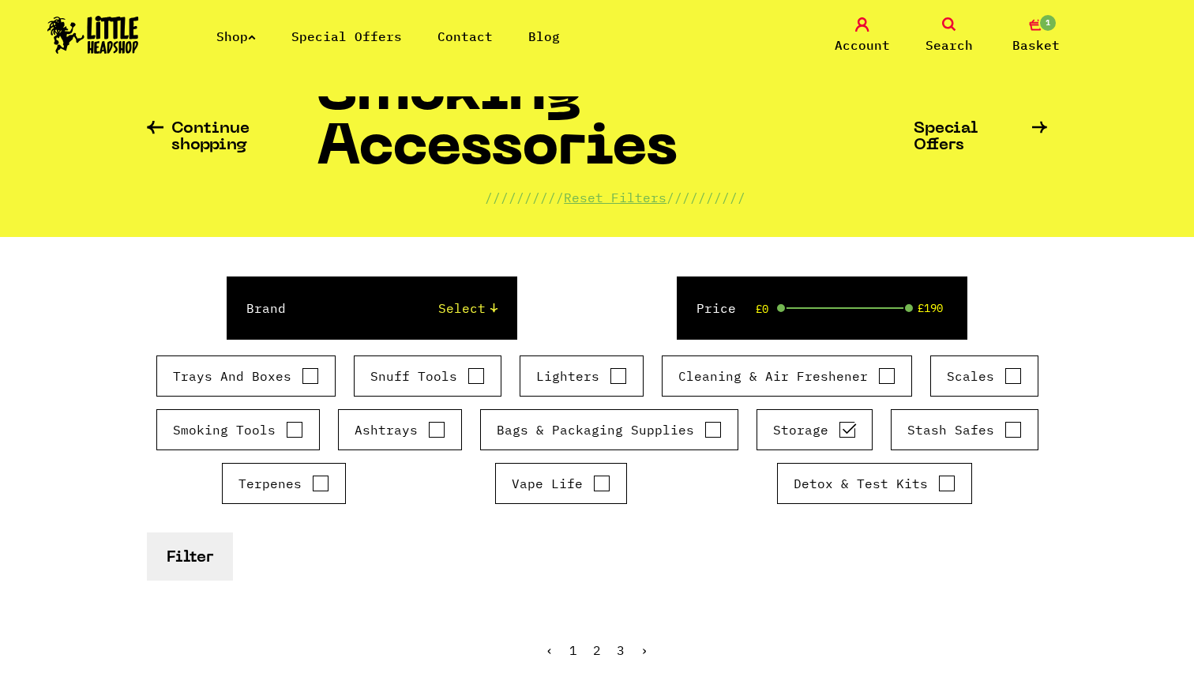
click at [178, 561] on button "Filter" at bounding box center [190, 556] width 86 height 48
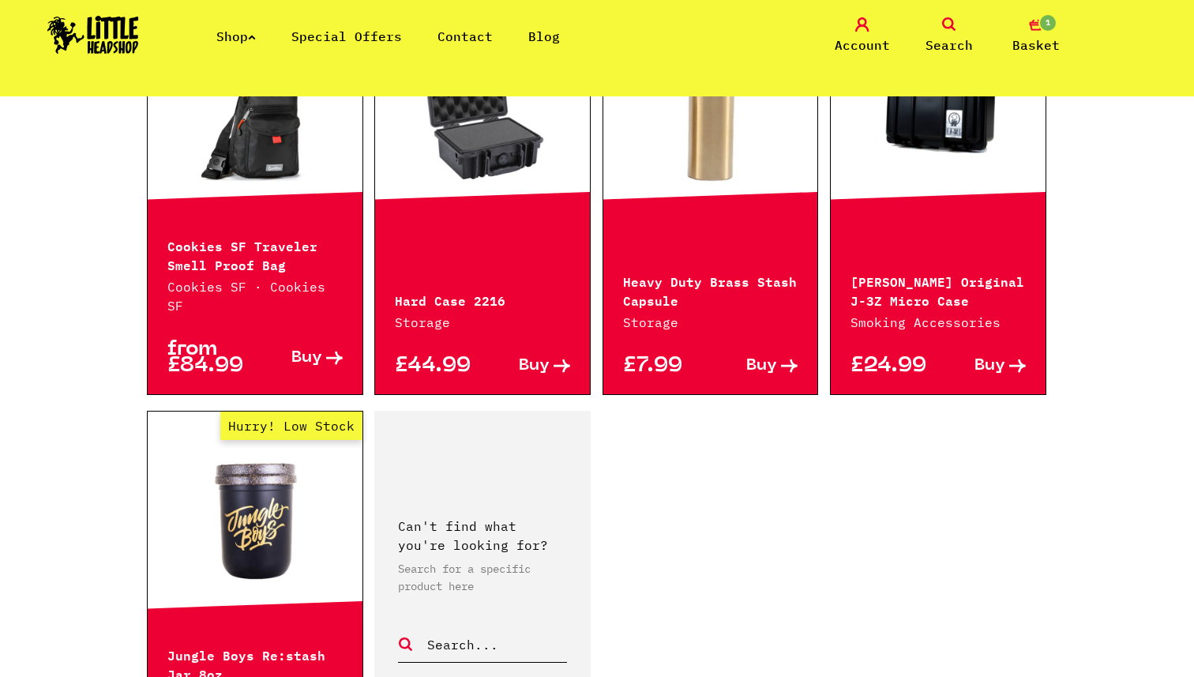
scroll to position [2596, 0]
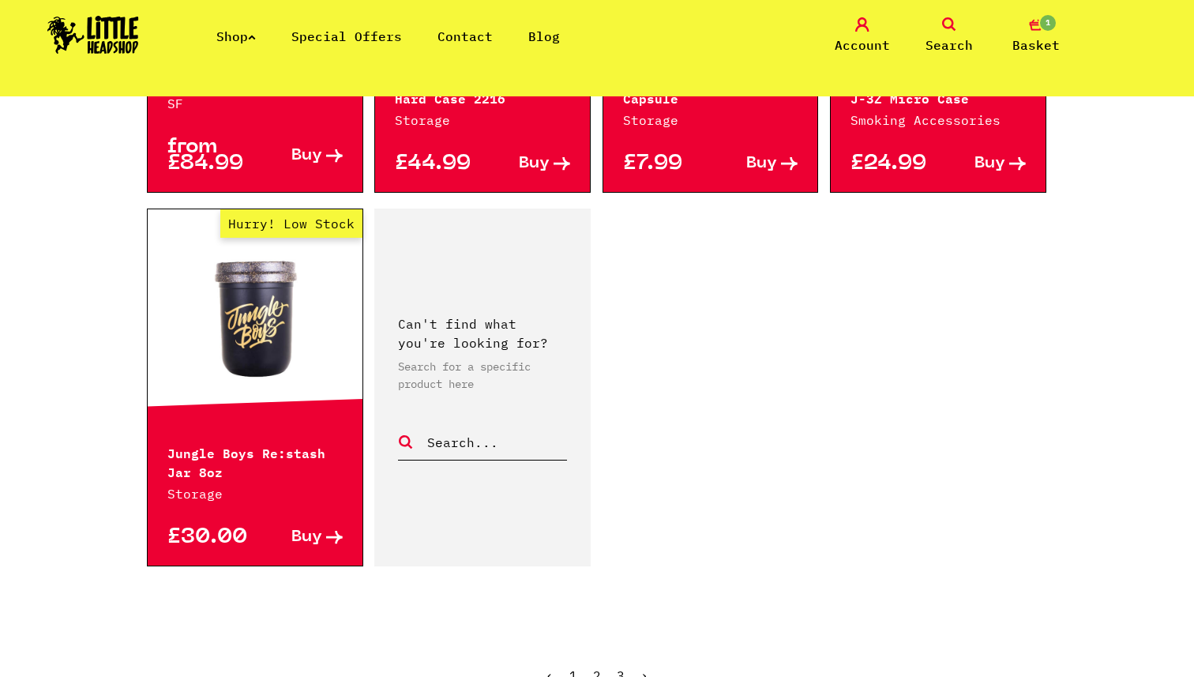
click at [597, 667] on link "2" at bounding box center [597, 675] width 8 height 16
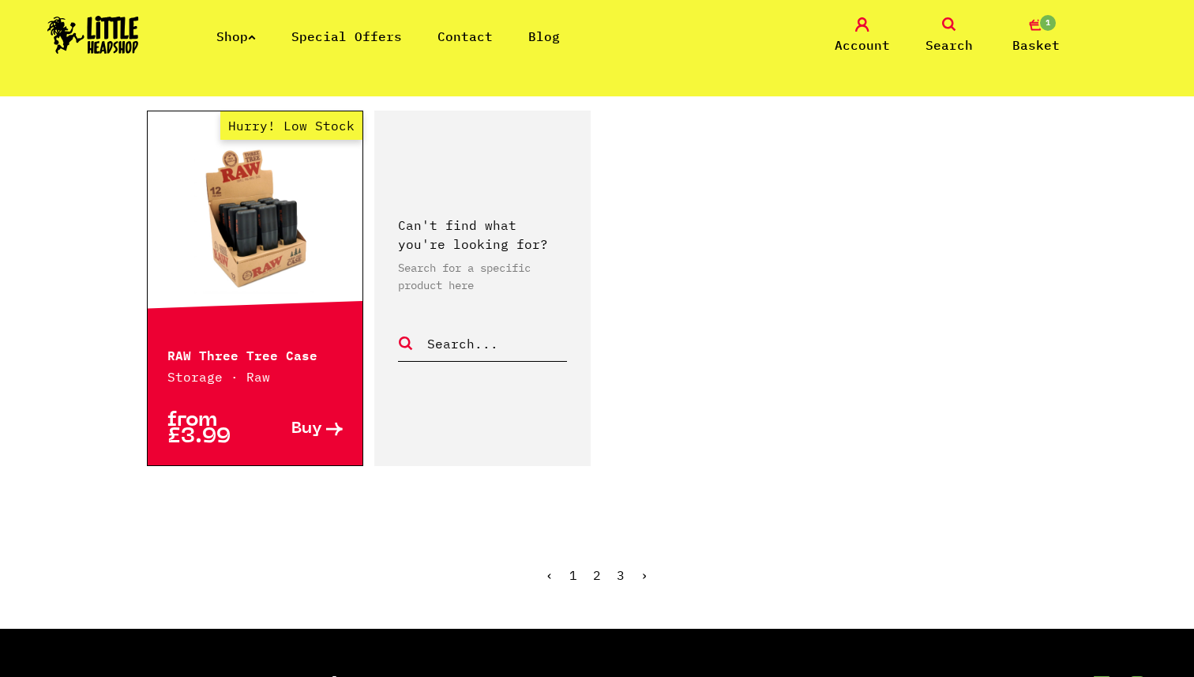
scroll to position [2578, 0]
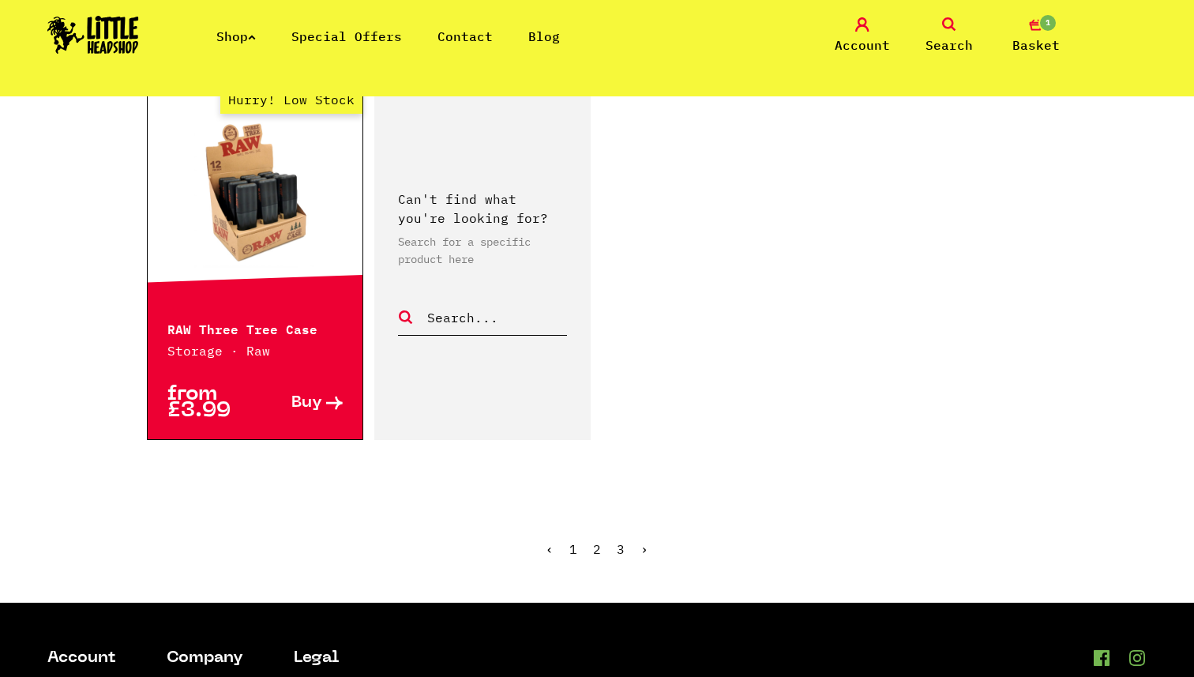
click at [618, 545] on link "3" at bounding box center [621, 549] width 8 height 16
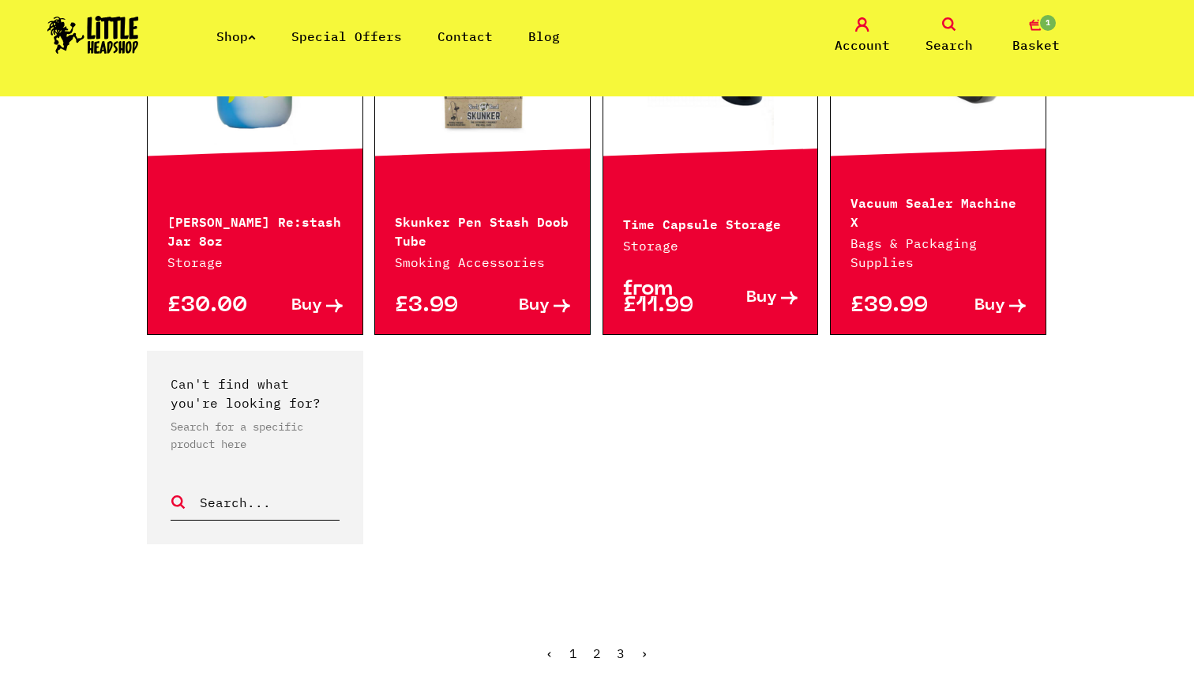
scroll to position [1255, 0]
